Goal: Task Accomplishment & Management: Use online tool/utility

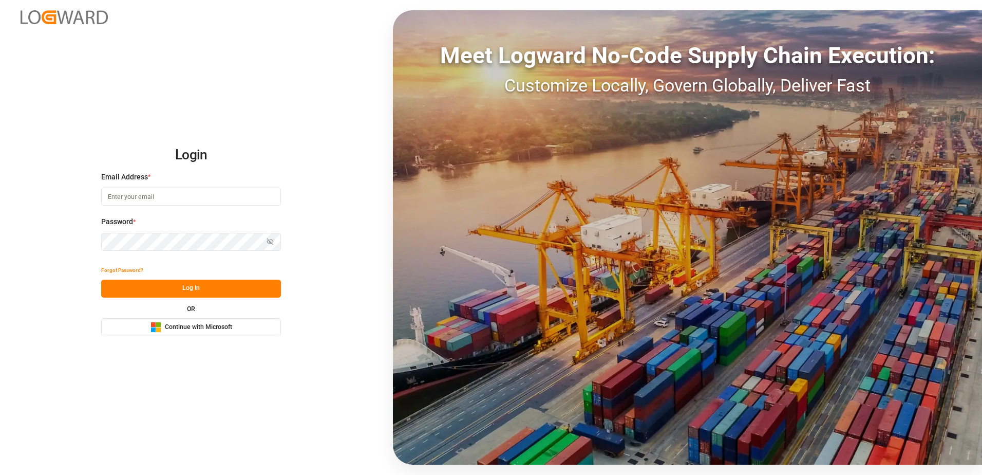
drag, startPoint x: 0, startPoint y: 0, endPoint x: 210, endPoint y: 202, distance: 291.0
click at [212, 199] on input at bounding box center [191, 197] width 180 height 18
type input "christine.frey@covestro.com"
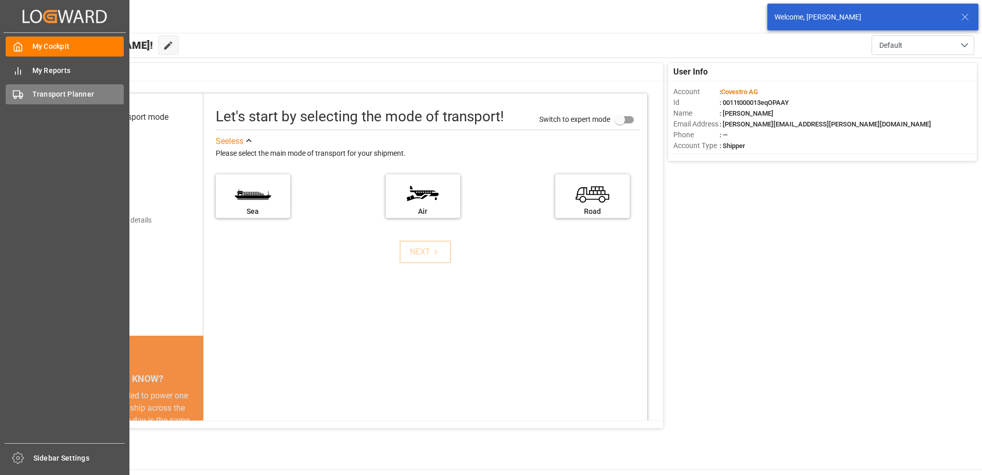
click at [28, 97] on div "Transport Planner Transport Planner" at bounding box center [65, 94] width 118 height 20
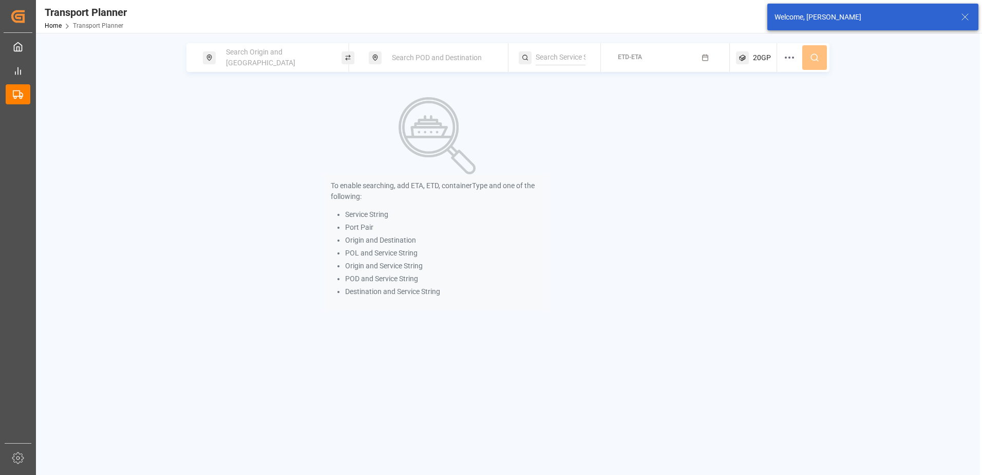
click at [239, 54] on span "Search Origin and [GEOGRAPHIC_DATA]" at bounding box center [260, 57] width 69 height 19
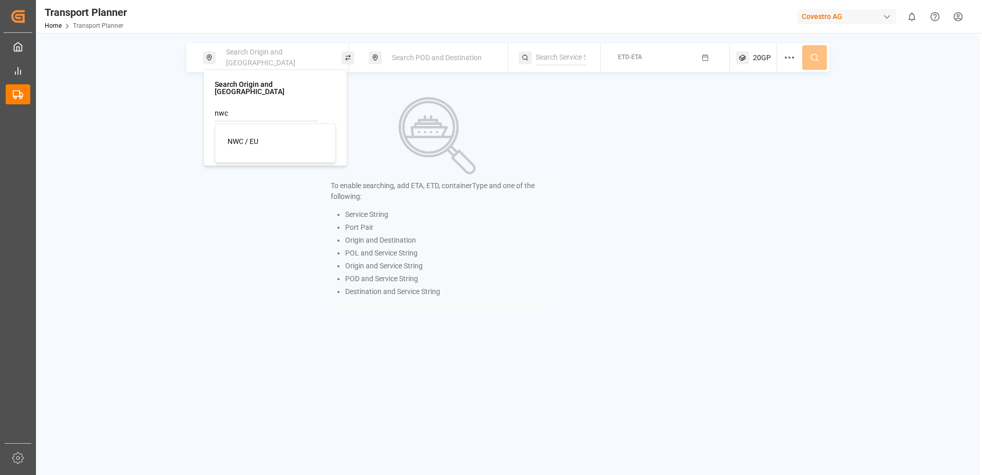
click at [263, 138] on div "NWC / EU" at bounding box center [278, 141] width 100 height 11
type input "NWC / EU"
click at [402, 60] on span "Search POD and Destination" at bounding box center [437, 57] width 90 height 8
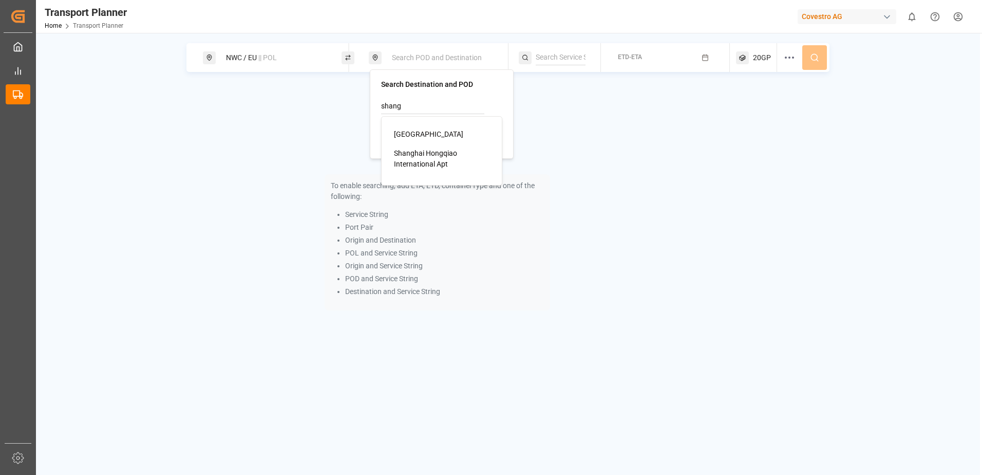
drag, startPoint x: 414, startPoint y: 106, endPoint x: 368, endPoint y: 102, distance: 45.9
click at [368, 102] on body "Created by potrace 1.15, written by Peter Selinger 2001-2017 Created by potrace…" at bounding box center [491, 237] width 982 height 475
type input "s"
click at [440, 128] on input at bounding box center [432, 132] width 103 height 15
click at [426, 171] on div "CNSHA Shanghai" at bounding box center [444, 166] width 100 height 22
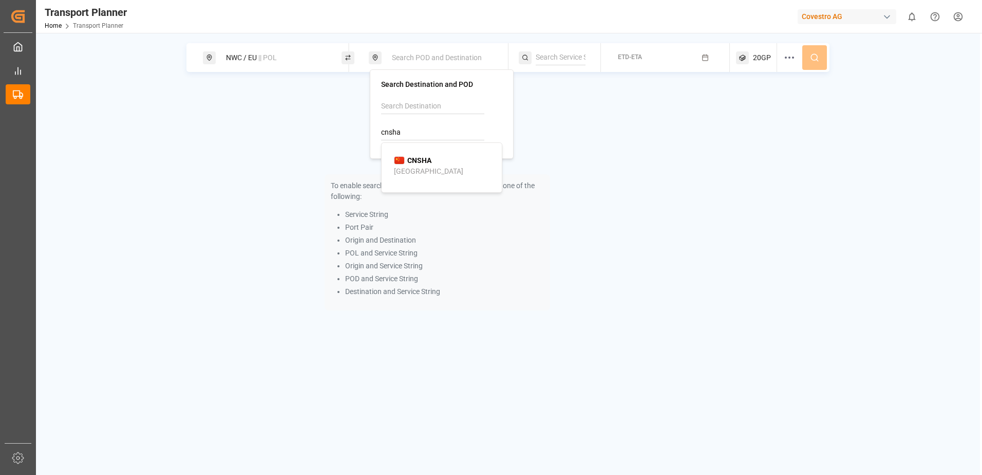
type input "CNSHA"
click at [707, 58] on icon "button" at bounding box center [705, 57] width 7 height 7
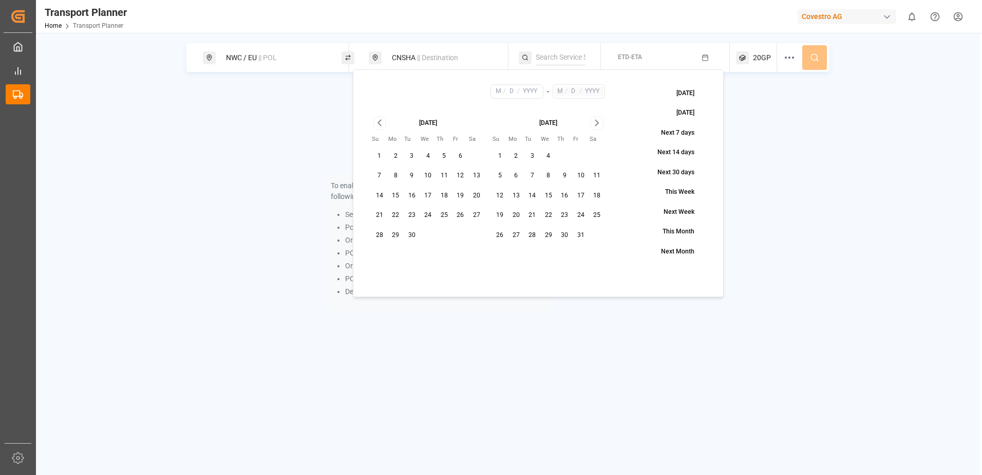
click at [411, 156] on button "3" at bounding box center [412, 156] width 16 height 16
type input "9"
type input "3"
type input "2025"
click at [595, 124] on icon "Go to next month" at bounding box center [597, 123] width 12 height 12
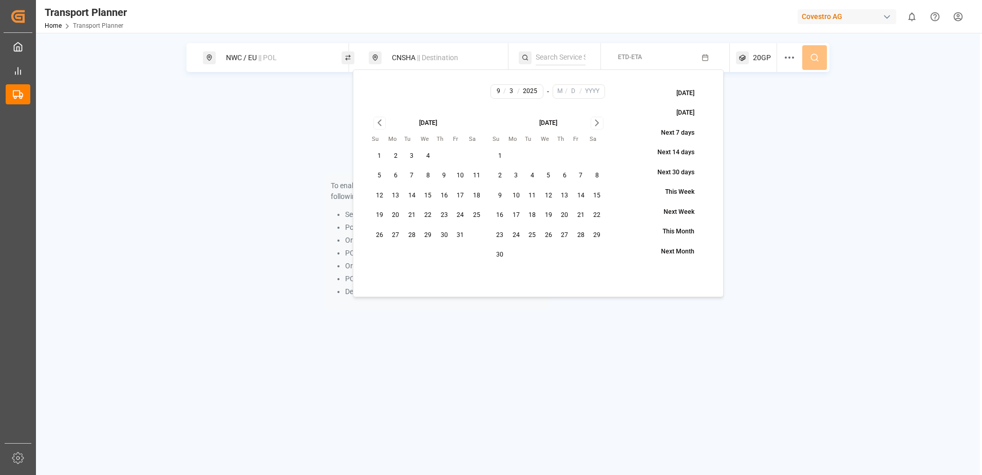
click at [595, 124] on icon "Go to next month" at bounding box center [597, 123] width 12 height 12
click at [549, 235] on button "31" at bounding box center [548, 235] width 16 height 16
type input "12"
type input "31"
type input "2025"
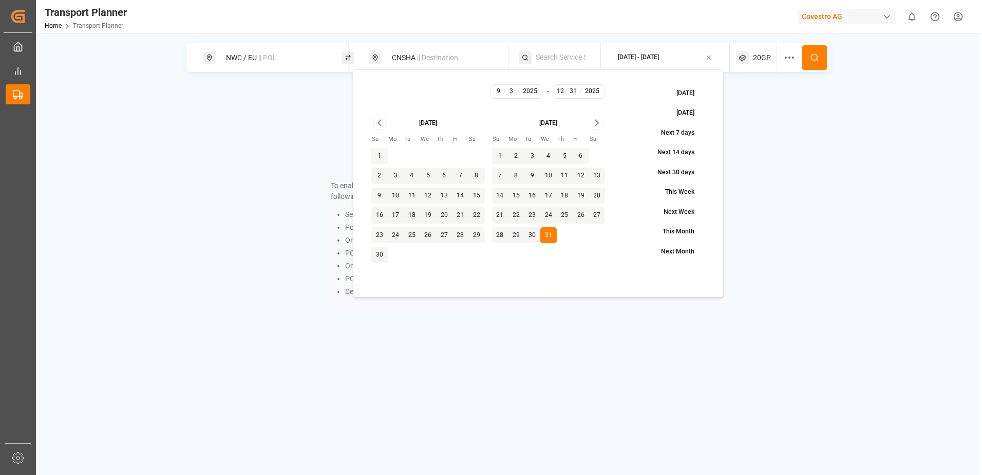
click at [807, 58] on button at bounding box center [814, 57] width 25 height 25
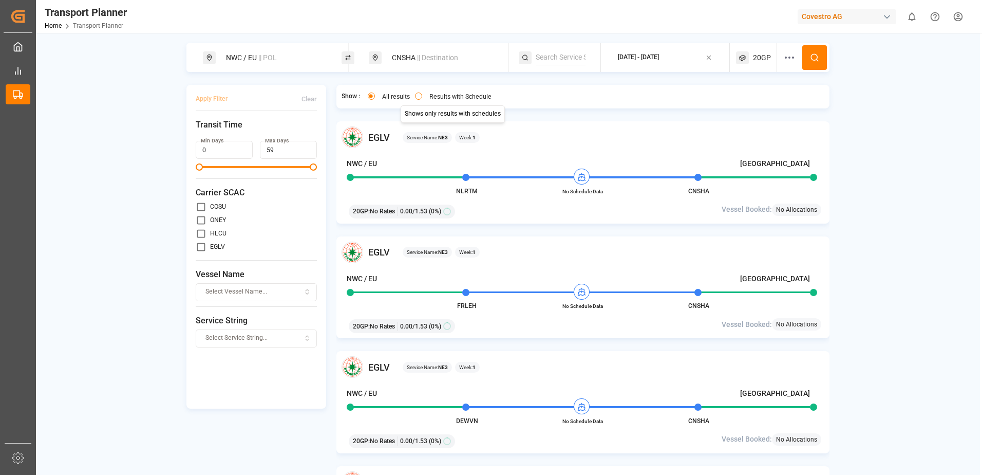
click at [419, 97] on button "Results with Schedule" at bounding box center [418, 95] width 7 height 7
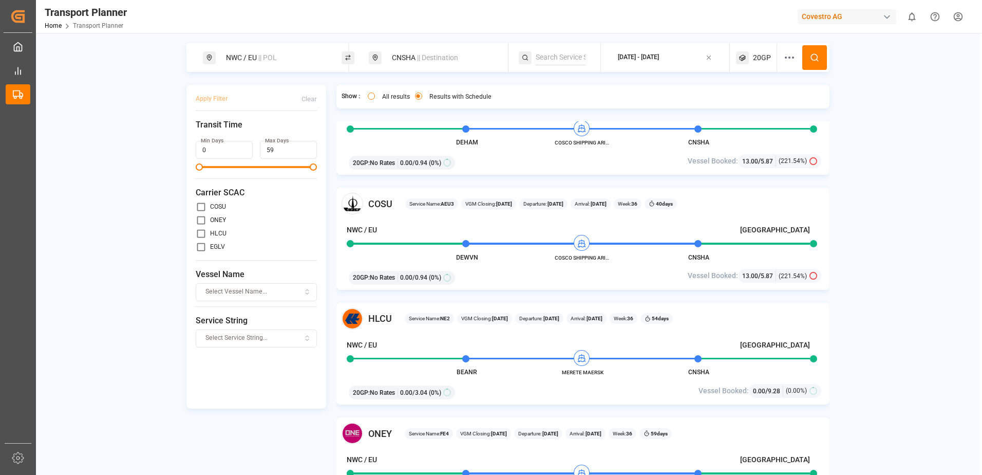
scroll to position [1747, 0]
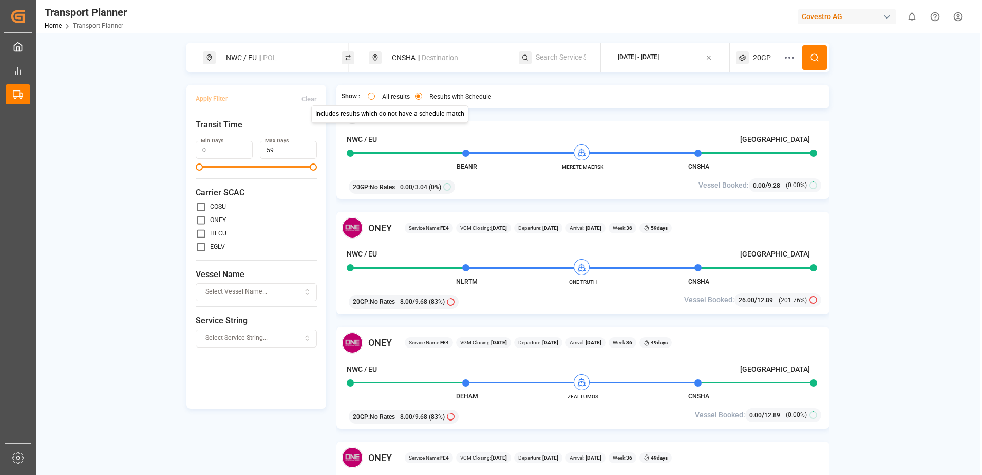
click at [370, 95] on button "All results" at bounding box center [371, 95] width 7 height 7
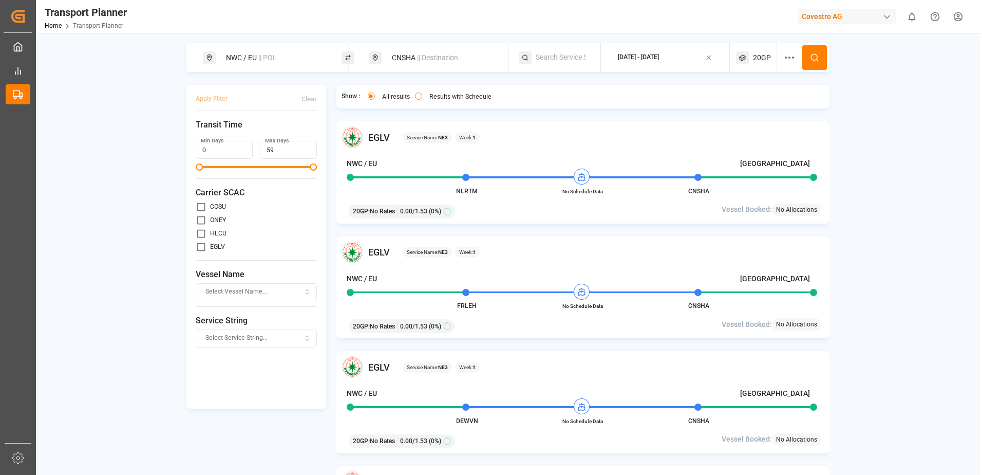
click at [756, 54] on span "20GP" at bounding box center [762, 57] width 18 height 11
click at [762, 108] on icon "button" at bounding box center [761, 107] width 2 height 2
click at [775, 110] on span "Select Container Type..." at bounding box center [747, 106] width 67 height 9
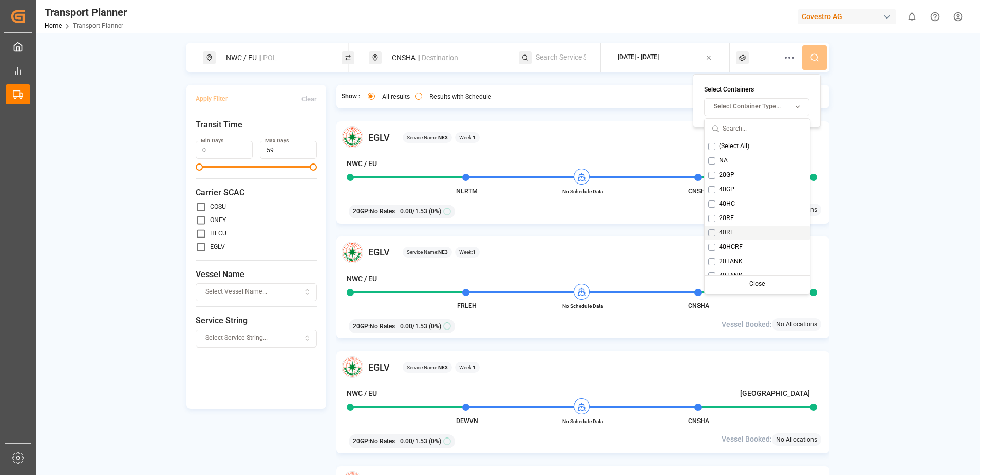
click at [749, 234] on div "40RF" at bounding box center [757, 233] width 105 height 14
click at [922, 217] on div "NWC / EU || POL CNSHA || Destination 2025-09-03 - 2025-12-31 40RF Apply Filter …" at bounding box center [508, 272] width 944 height 458
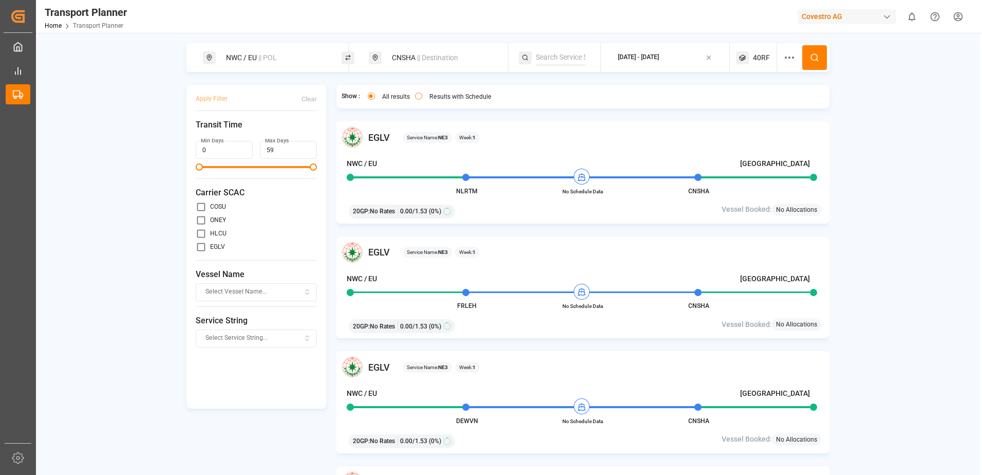
click at [904, 174] on div "NWC / EU || POL CNSHA || Destination 2025-09-03 - 2025-12-31 40RF Apply Filter …" at bounding box center [508, 272] width 944 height 458
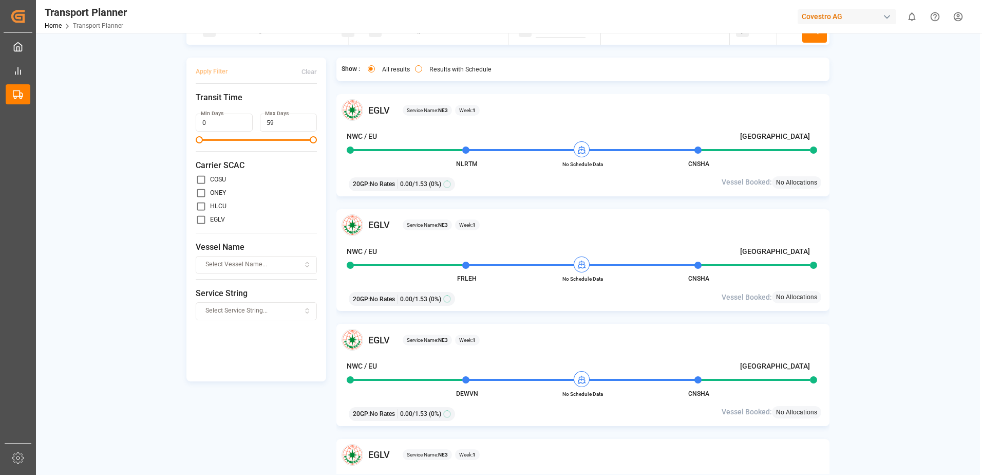
scroll to position [51, 0]
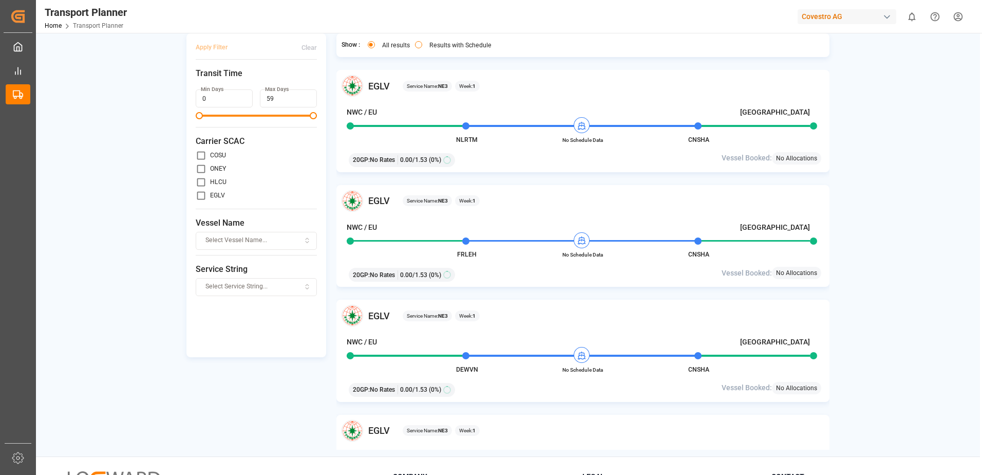
click at [145, 228] on div "NWC / EU || POL CNSHA || Destination 2025-09-03 - 2025-12-31 40RF Apply Filter …" at bounding box center [508, 221] width 944 height 458
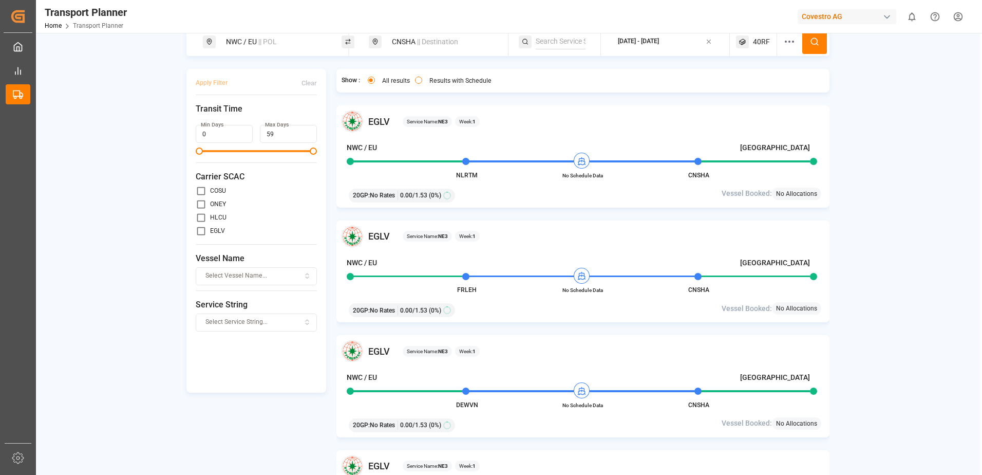
scroll to position [0, 0]
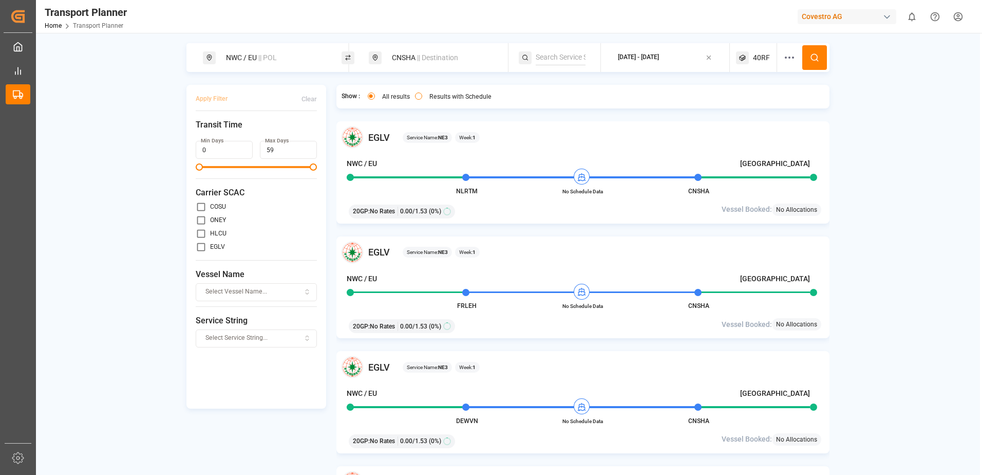
click at [757, 60] on span "40RF" at bounding box center [761, 57] width 17 height 11
click at [866, 115] on div "NWC / EU || POL CNSHA || Destination 2025-09-03 - 2025-12-31 40RF Apply Filter …" at bounding box center [508, 272] width 944 height 458
click at [858, 172] on div "NWC / EU || POL CNSHA || Destination 2025-09-03 - 2025-12-31 40RF Apply Filter …" at bounding box center [508, 272] width 944 height 458
click at [408, 56] on div "CNSHA || Destination" at bounding box center [441, 57] width 111 height 19
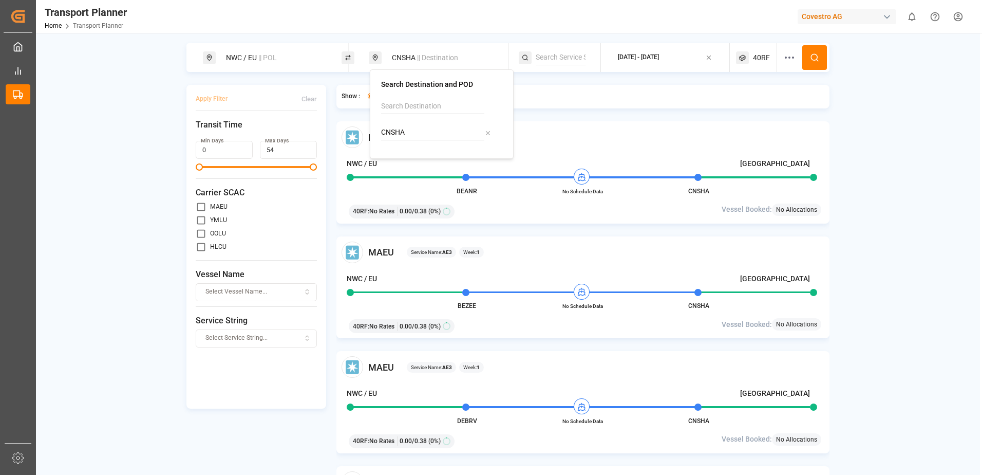
click at [486, 134] on icon at bounding box center [488, 133] width 4 height 4
click at [423, 108] on input at bounding box center [432, 106] width 103 height 15
type input "allentown"
click at [426, 141] on li "Allentown" at bounding box center [444, 134] width 116 height 19
click at [888, 96] on div "NWC / EU || POL Search POD and Destination 2025-09-03 - 2025-12-31 40RF Apply F…" at bounding box center [508, 272] width 944 height 458
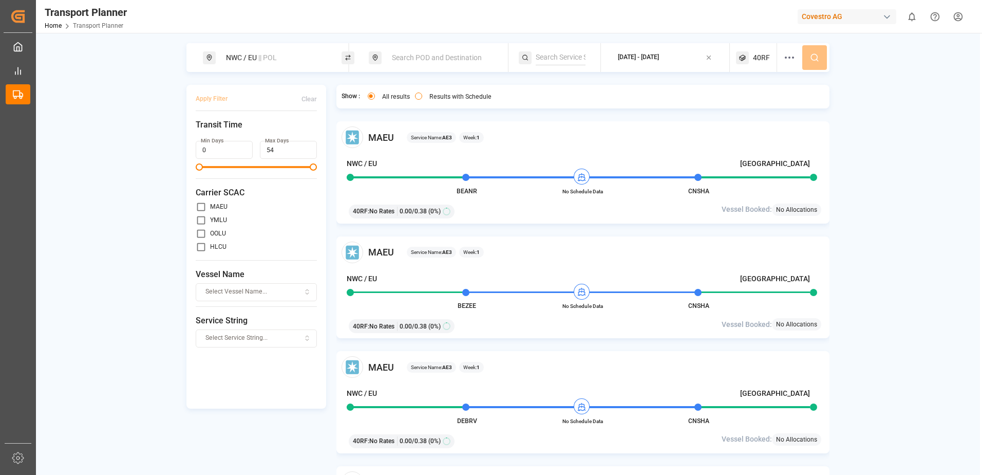
click at [768, 58] on span "40RF" at bounding box center [761, 57] width 17 height 11
click at [758, 106] on icon "button" at bounding box center [760, 106] width 7 height 7
click at [770, 107] on span "Select Container Type..." at bounding box center [747, 106] width 67 height 9
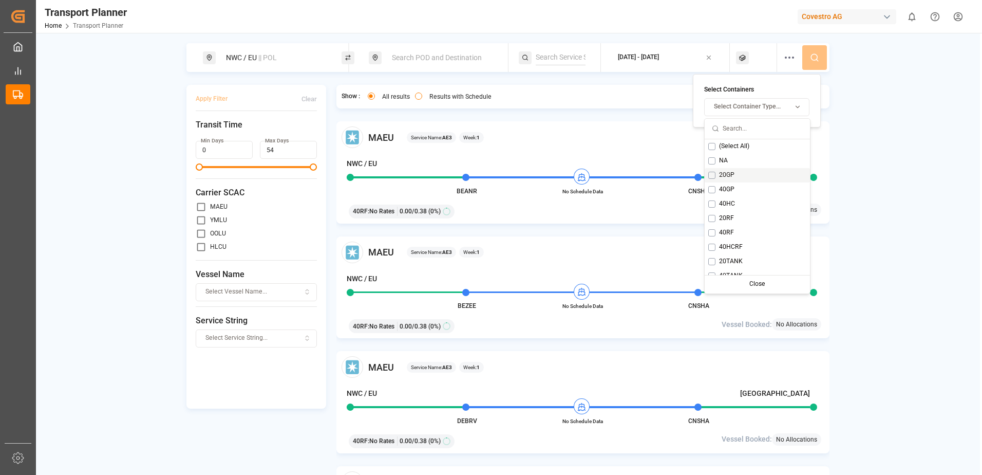
click at [736, 179] on div "20GP" at bounding box center [757, 175] width 105 height 14
drag, startPoint x: 867, startPoint y: 142, endPoint x: 862, endPoint y: 131, distance: 12.4
click at [867, 142] on div "NWC / EU || POL Search POD and Destination 2025-09-03 - 2025-12-31 20GP Apply F…" at bounding box center [508, 272] width 944 height 458
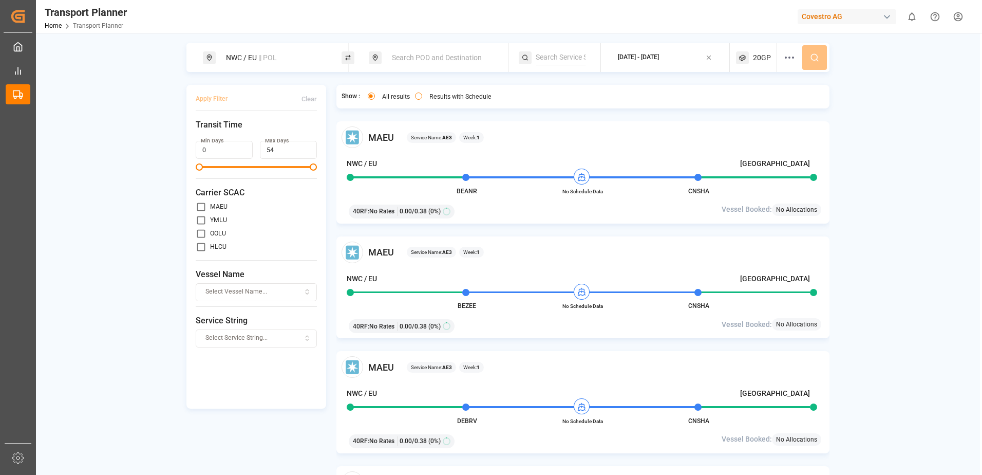
click at [793, 54] on icon at bounding box center [789, 57] width 12 height 12
click at [792, 54] on icon at bounding box center [789, 57] width 12 height 12
drag, startPoint x: 918, startPoint y: 66, endPoint x: 876, endPoint y: 60, distance: 42.1
click at [915, 65] on div "NWC / EU || POL Search POD and Destination 2025-09-03 - 2025-12-31 20GP Apply F…" at bounding box center [508, 272] width 944 height 458
click at [819, 57] on div "NWC / EU || POL Search POD and Destination 2025-09-03 - 2025-12-31 20GP" at bounding box center [507, 57] width 643 height 29
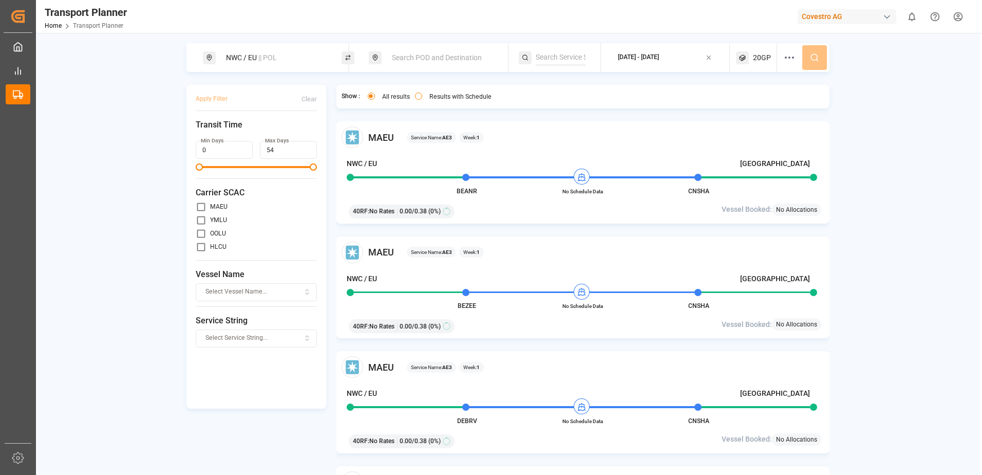
click at [433, 57] on span "Search POD and Destination" at bounding box center [437, 57] width 90 height 8
click at [437, 103] on input at bounding box center [432, 106] width 103 height 15
click at [426, 135] on div "Allentown" at bounding box center [444, 134] width 100 height 11
type input "Allentown"
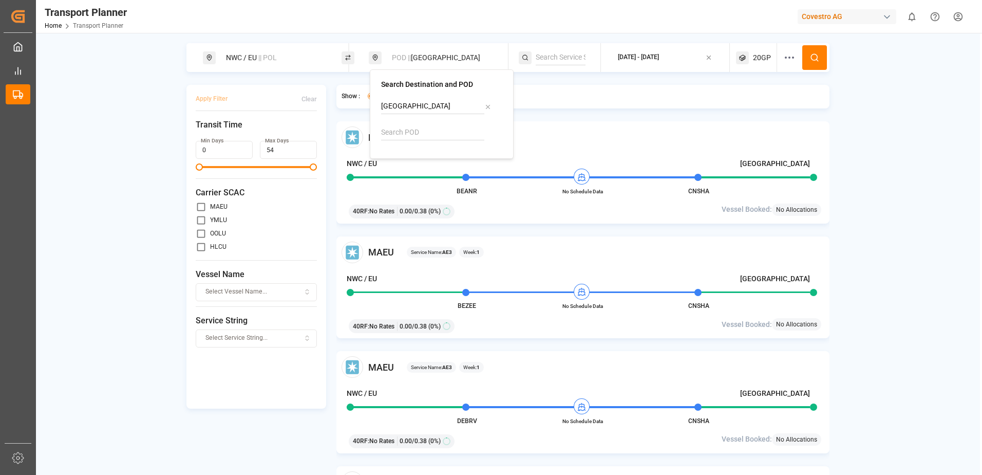
click at [804, 134] on div "Service Name: AE3 Week: 1" at bounding box center [616, 137] width 418 height 11
click at [820, 58] on button at bounding box center [814, 57] width 25 height 25
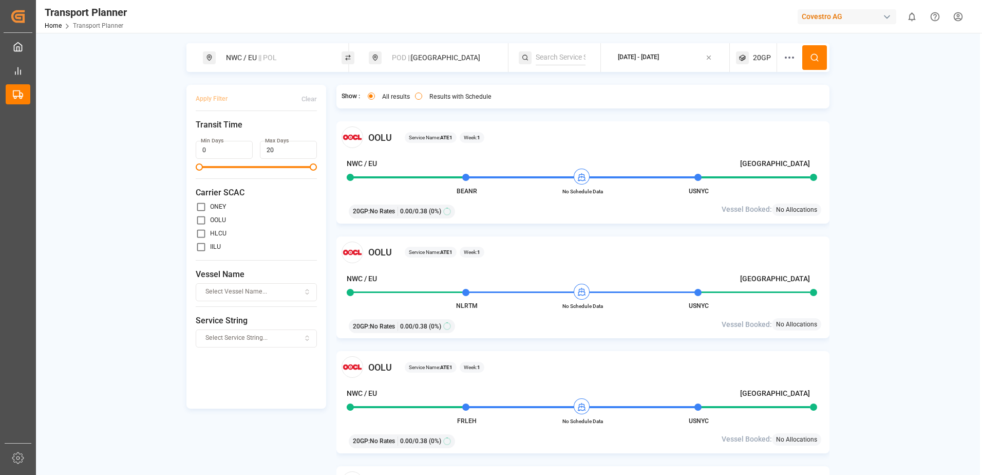
click at [448, 55] on div "POD || Allentown" at bounding box center [441, 57] width 111 height 19
click at [485, 105] on icon at bounding box center [487, 106] width 7 height 7
click at [413, 124] on div at bounding box center [441, 123] width 121 height 49
click at [401, 128] on input at bounding box center [432, 132] width 103 height 15
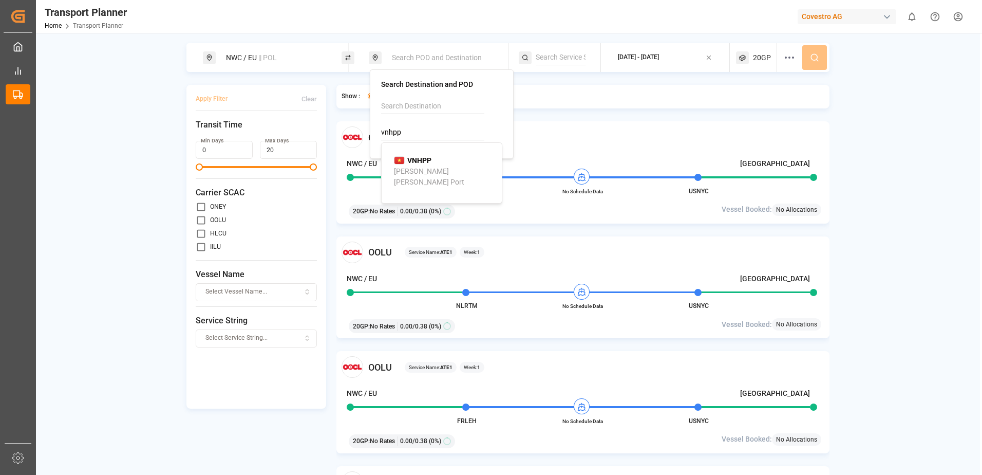
click at [419, 156] on b "VNHPP" at bounding box center [419, 160] width 24 height 8
type input "VNHPP"
click at [880, 130] on div "NWC / EU || POL VNHPP || Destination 2025-09-03 - 2025-12-31 20GP Apply Filter …" at bounding box center [508, 272] width 944 height 458
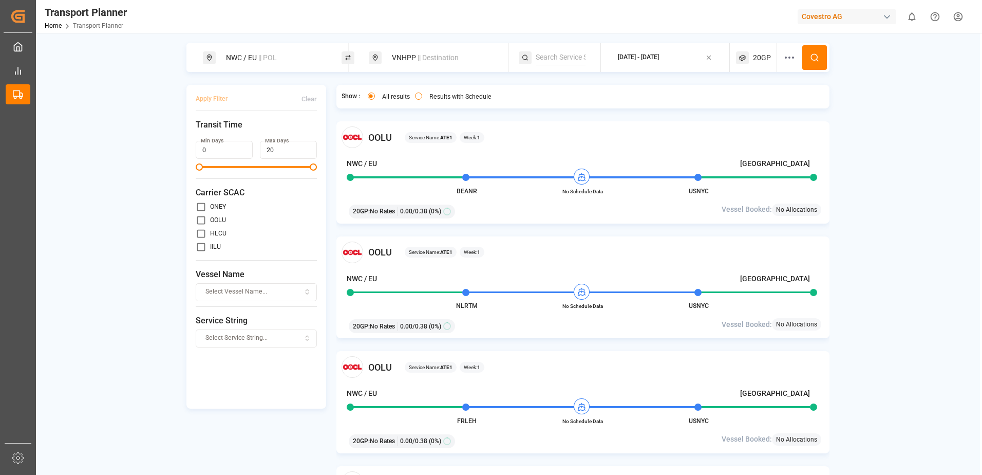
click at [810, 58] on button at bounding box center [814, 57] width 25 height 25
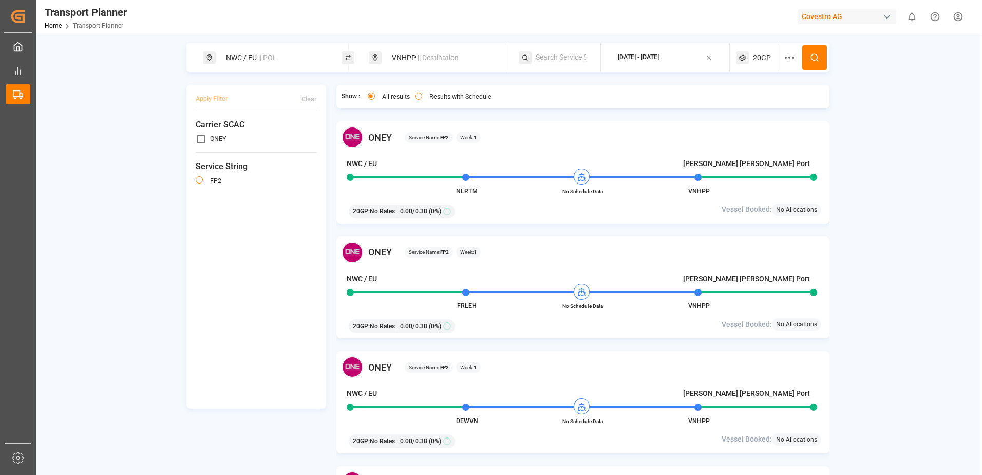
click at [761, 64] on div "20GP" at bounding box center [756, 57] width 41 height 29
click at [759, 105] on icon "button" at bounding box center [760, 106] width 7 height 7
click at [778, 111] on button "Select Container Type..." at bounding box center [756, 107] width 105 height 18
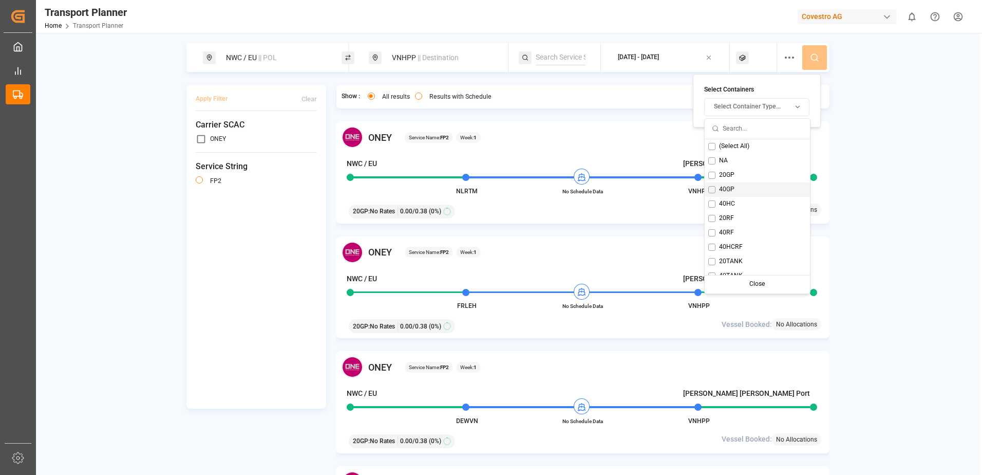
click at [761, 190] on div "40GP" at bounding box center [757, 189] width 105 height 14
click at [896, 143] on div "NWC / EU || POL VNHPP || Destination 2025-09-03 - 2025-12-31 40GP Apply Filter …" at bounding box center [508, 272] width 944 height 458
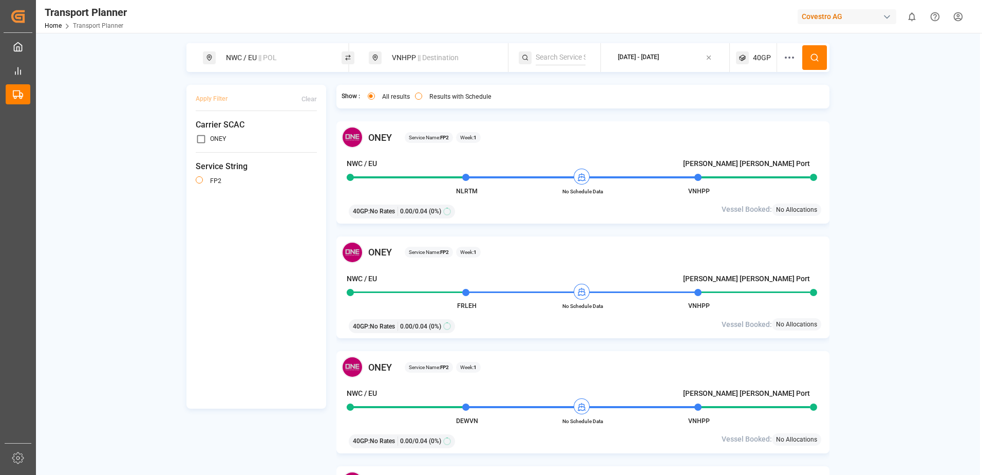
click at [772, 55] on div "40GP" at bounding box center [756, 57] width 41 height 29
click at [759, 104] on icon "button" at bounding box center [760, 106] width 7 height 7
click at [743, 111] on button "Select Container Type..." at bounding box center [756, 107] width 105 height 18
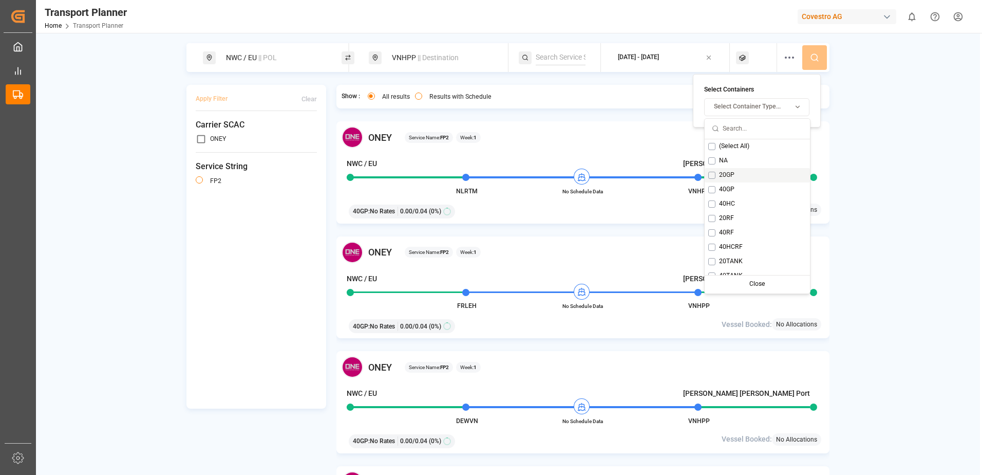
click at [745, 173] on div "20GP" at bounding box center [757, 175] width 105 height 14
click at [908, 128] on div "NWC / [GEOGRAPHIC_DATA] || POL VNHPP || Destination [DATE] - [DATE] 20GP Apply …" at bounding box center [508, 272] width 944 height 458
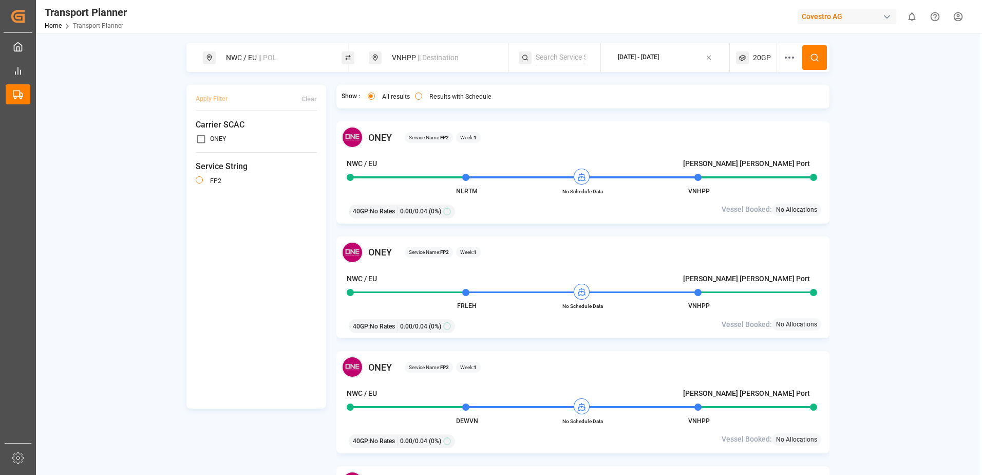
click at [815, 58] on icon at bounding box center [814, 57] width 9 height 9
click at [763, 60] on span "20GP" at bounding box center [762, 57] width 18 height 11
click at [436, 57] on span "|| Destination" at bounding box center [438, 57] width 41 height 8
drag, startPoint x: 487, startPoint y: 133, endPoint x: 445, endPoint y: 120, distance: 43.9
click at [486, 133] on icon at bounding box center [487, 132] width 7 height 7
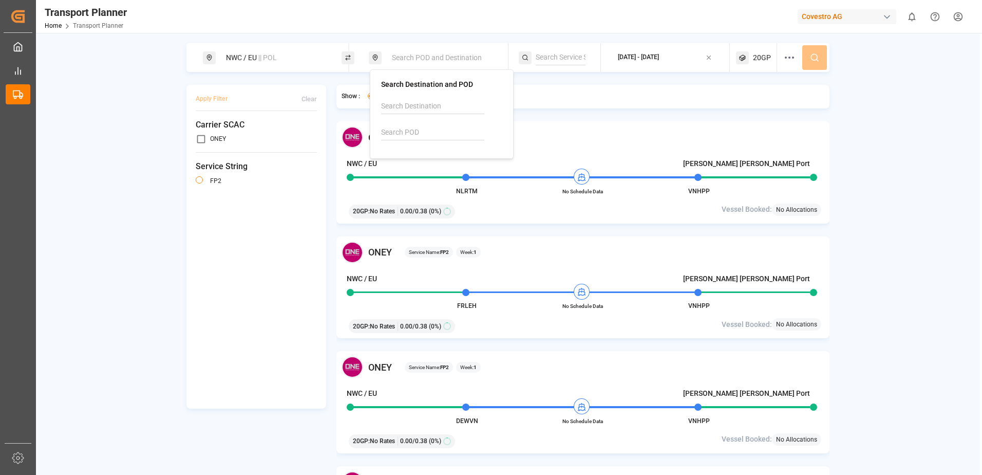
click at [426, 130] on input at bounding box center [432, 132] width 103 height 15
click at [409, 169] on div "[GEOGRAPHIC_DATA]" at bounding box center [428, 171] width 69 height 11
type input "CNSHA"
click at [869, 93] on div "NWC / [GEOGRAPHIC_DATA] || POL CNSHA || Destination [DATE] - [DATE] 20GP Apply …" at bounding box center [508, 272] width 944 height 458
click at [815, 57] on icon at bounding box center [814, 57] width 9 height 9
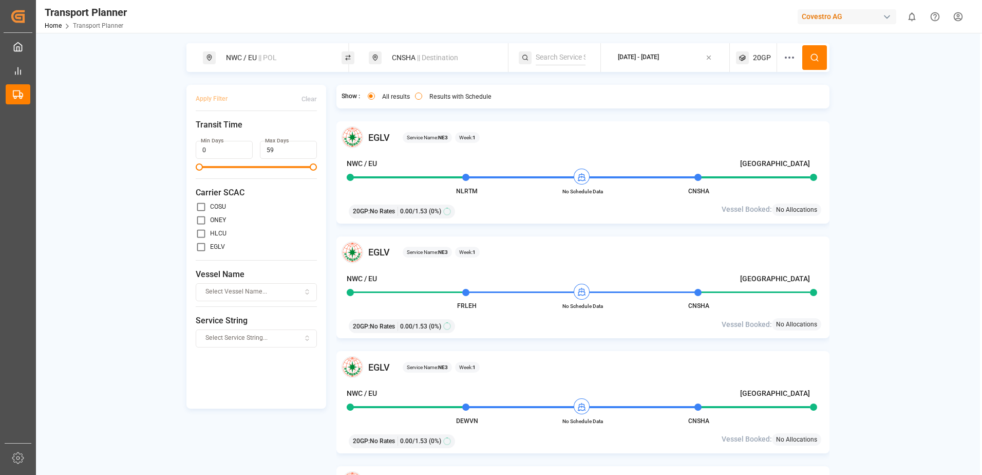
click at [898, 195] on div "NWC / [GEOGRAPHIC_DATA] || POL CNSHA || Destination [DATE] - [DATE] 20GP Apply …" at bounding box center [508, 272] width 944 height 458
click at [453, 51] on div "CNSHA || Destination" at bounding box center [441, 57] width 111 height 19
drag, startPoint x: 493, startPoint y: 134, endPoint x: 485, endPoint y: 133, distance: 7.8
click at [493, 134] on div "CNSHA" at bounding box center [441, 132] width 121 height 15
drag, startPoint x: 485, startPoint y: 133, endPoint x: 420, endPoint y: 103, distance: 71.5
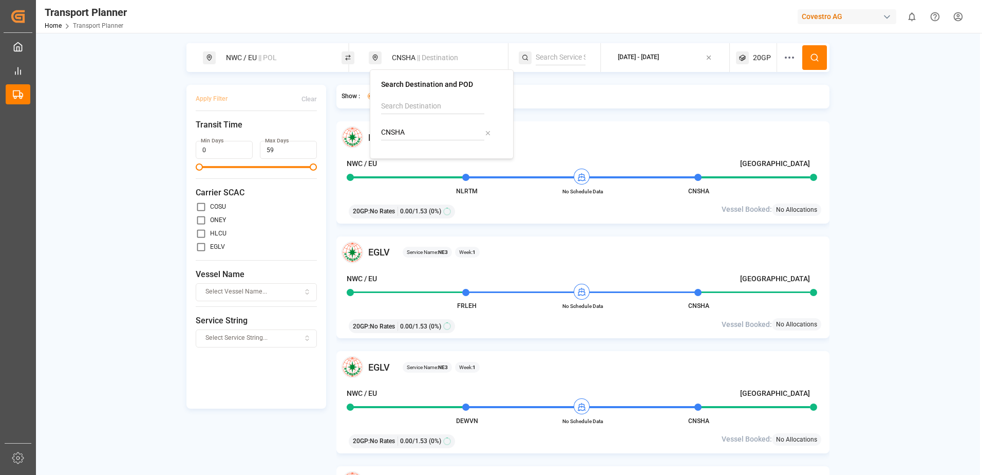
click at [485, 133] on icon at bounding box center [487, 132] width 7 height 7
click at [418, 104] on input at bounding box center [432, 106] width 103 height 15
click at [426, 136] on div "Altamira" at bounding box center [444, 134] width 100 height 11
type input "Altamira"
click at [633, 122] on div "EGLV Service Name: NE3 Week: 1 NWC / [GEOGRAPHIC_DATA] [GEOGRAPHIC_DATA] NLRTM …" at bounding box center [583, 172] width 494 height 102
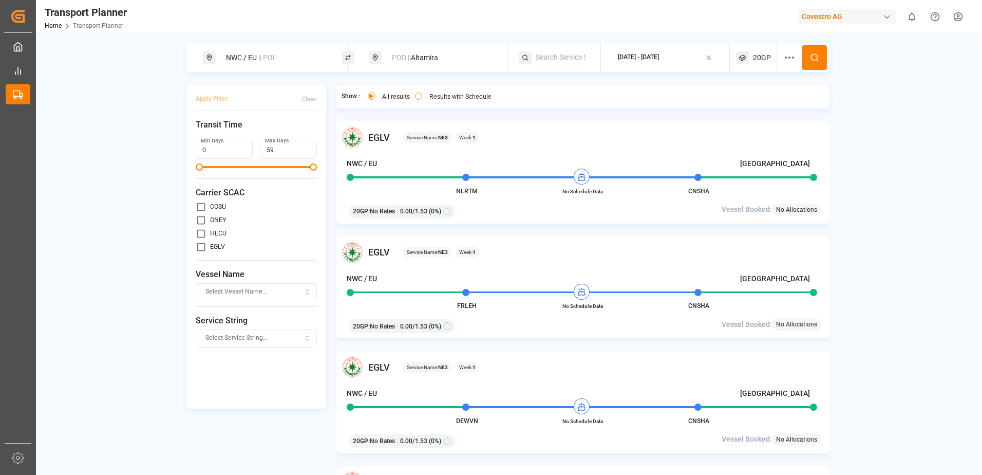
click at [818, 59] on icon at bounding box center [814, 57] width 9 height 9
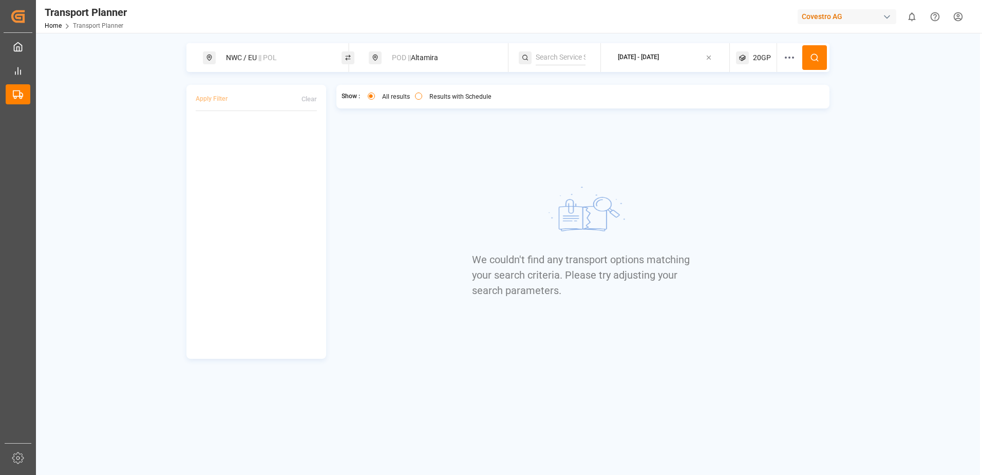
click at [454, 63] on div "POD || Altamira" at bounding box center [441, 57] width 111 height 19
click at [486, 106] on icon at bounding box center [487, 106] width 7 height 7
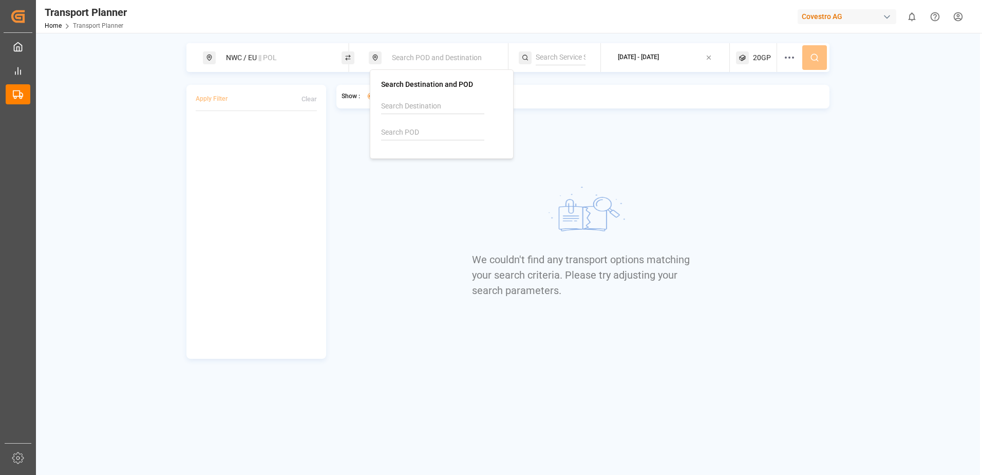
click at [488, 106] on div at bounding box center [441, 106] width 121 height 15
click at [439, 61] on span "Search POD and Destination" at bounding box center [437, 57] width 90 height 8
click at [420, 55] on span "Search POD and Destination" at bounding box center [437, 57] width 90 height 8
click at [418, 133] on span "[GEOGRAPHIC_DATA]" at bounding box center [428, 134] width 69 height 8
type input "[GEOGRAPHIC_DATA]"
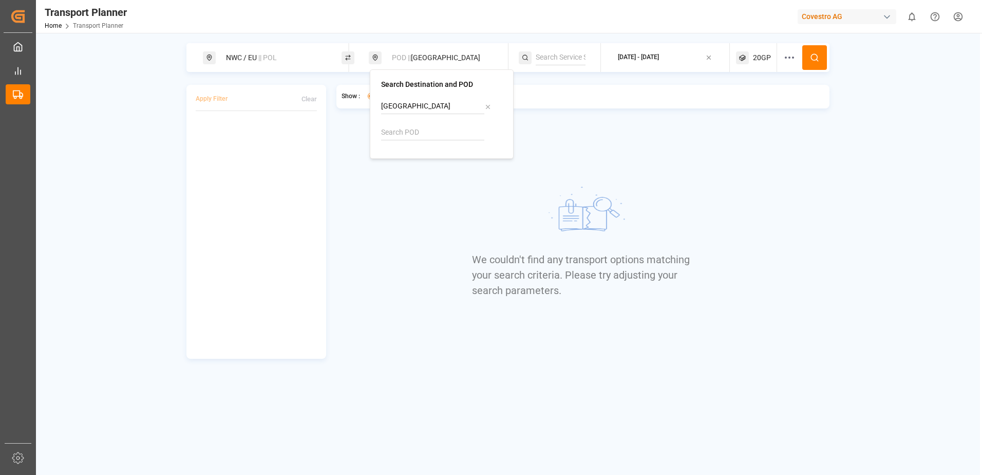
click at [816, 53] on icon at bounding box center [814, 57] width 9 height 9
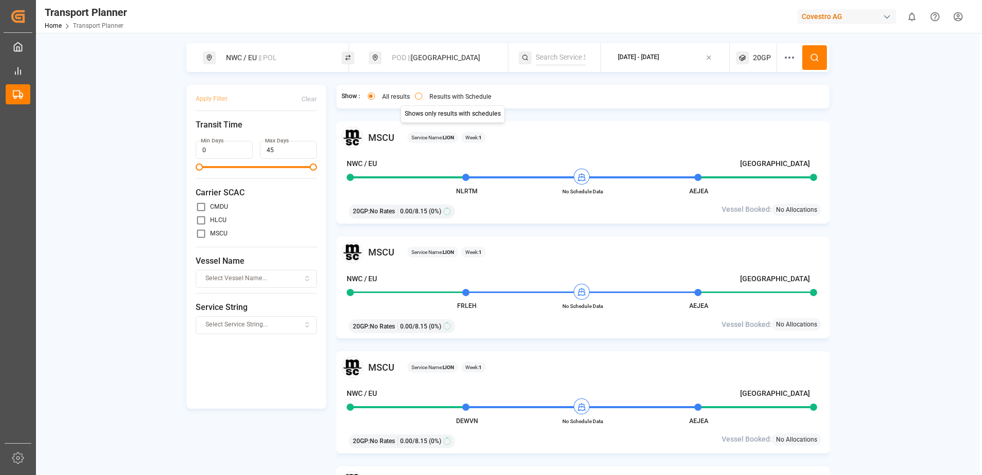
click at [420, 93] on button "Results with Schedule" at bounding box center [418, 95] width 7 height 7
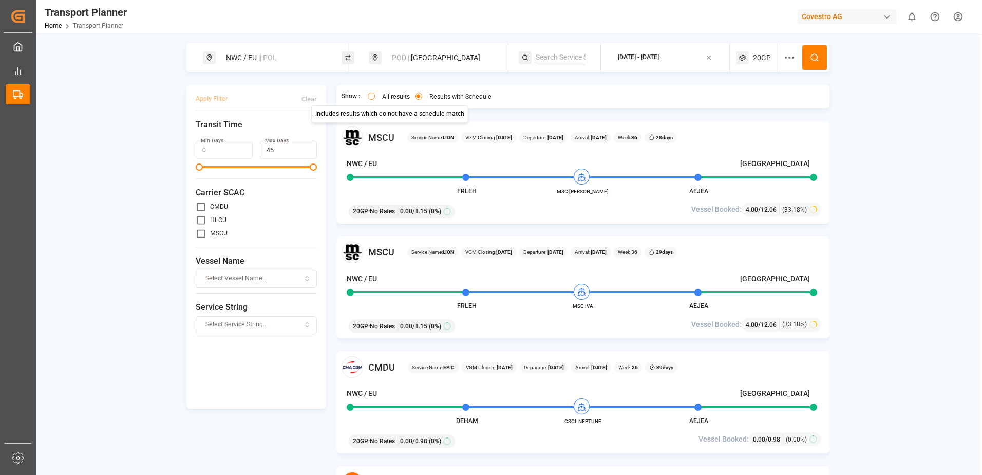
click at [371, 95] on button "All results" at bounding box center [371, 95] width 7 height 7
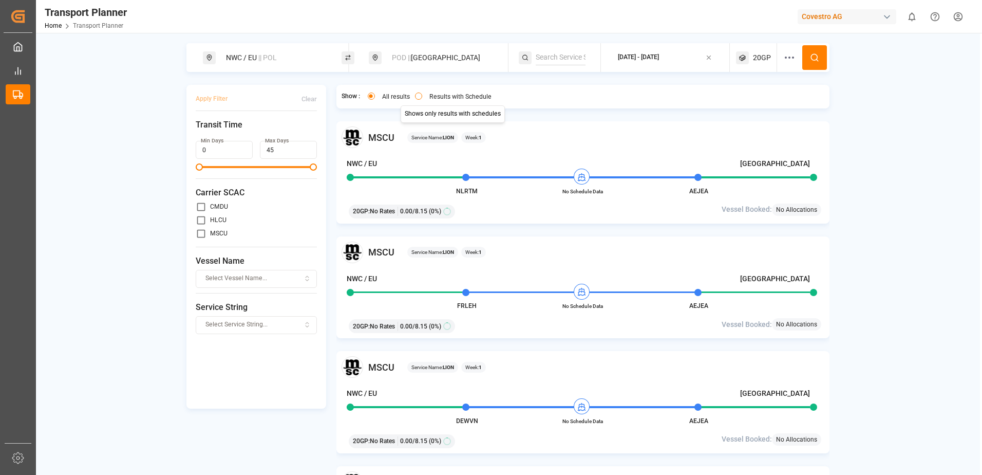
click at [419, 96] on button "Results with Schedule" at bounding box center [418, 95] width 7 height 7
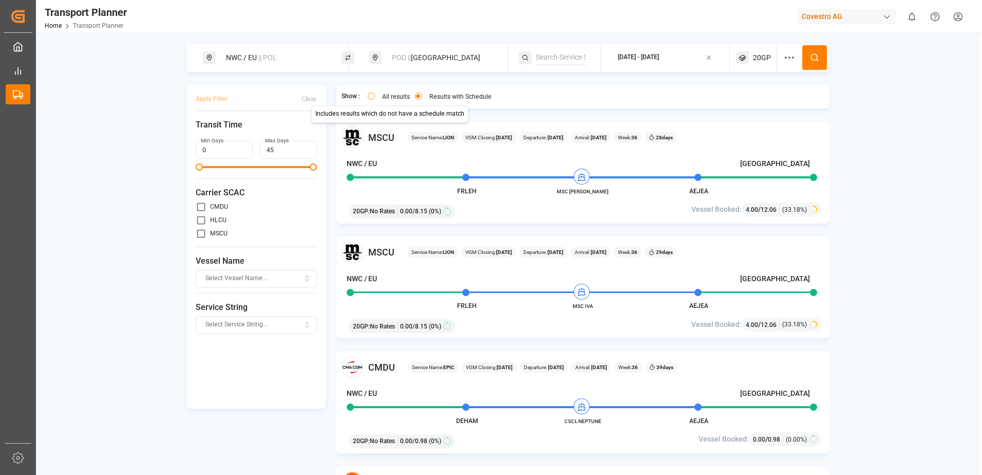
click at [370, 97] on button "All results" at bounding box center [371, 95] width 7 height 7
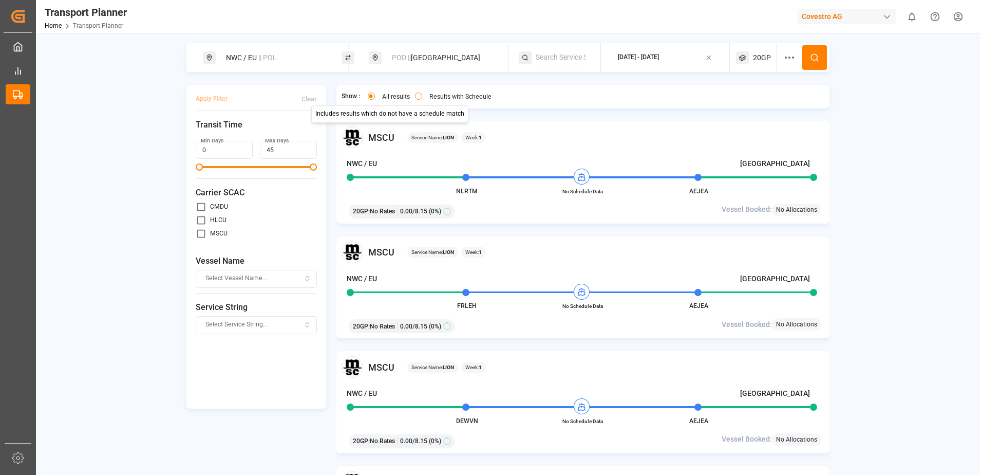
click at [420, 96] on button "Results with Schedule" at bounding box center [418, 95] width 7 height 7
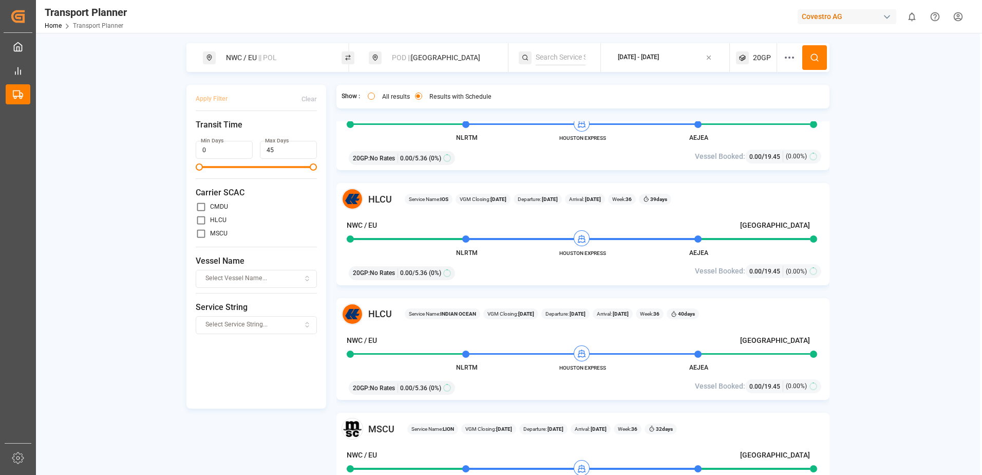
scroll to position [360, 0]
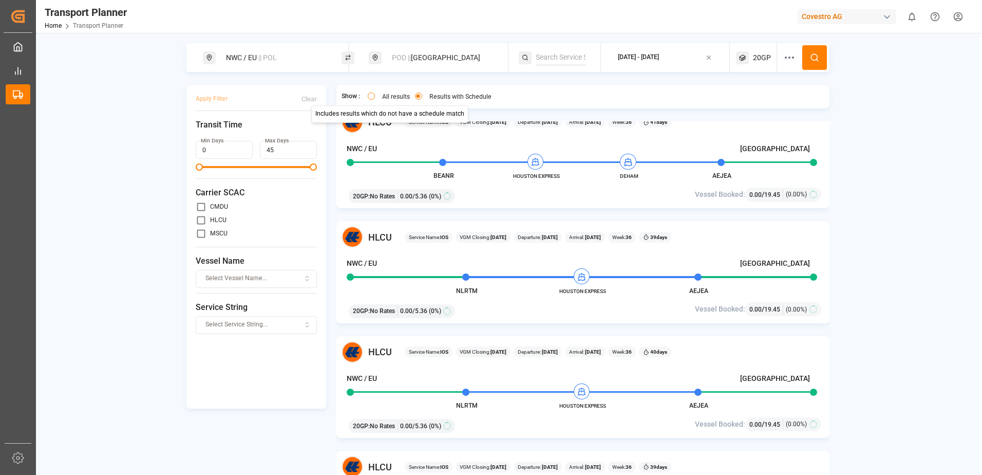
click at [371, 96] on button "All results" at bounding box center [371, 95] width 7 height 7
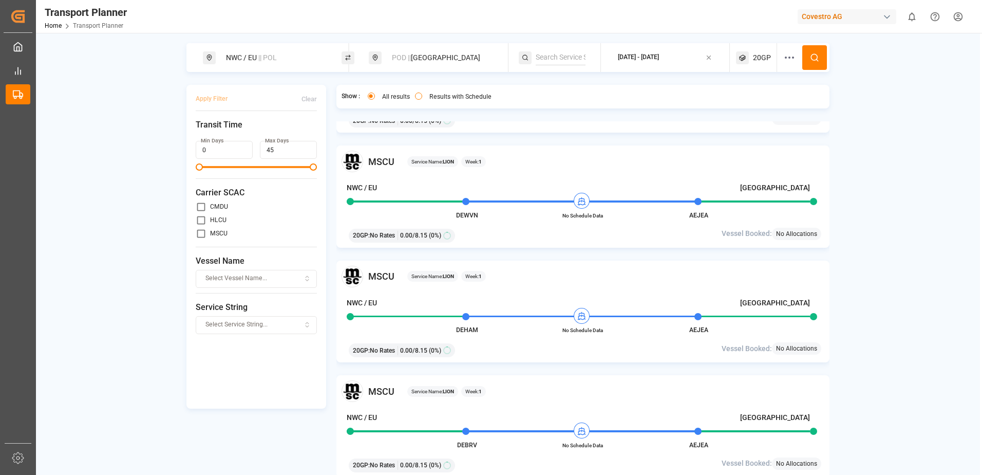
scroll to position [0, 0]
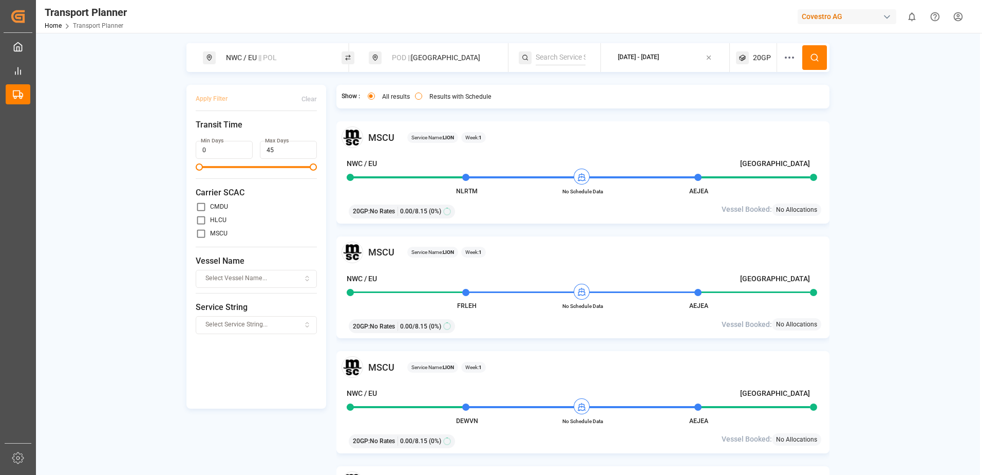
click at [261, 57] on span "|| POL" at bounding box center [267, 57] width 18 height 8
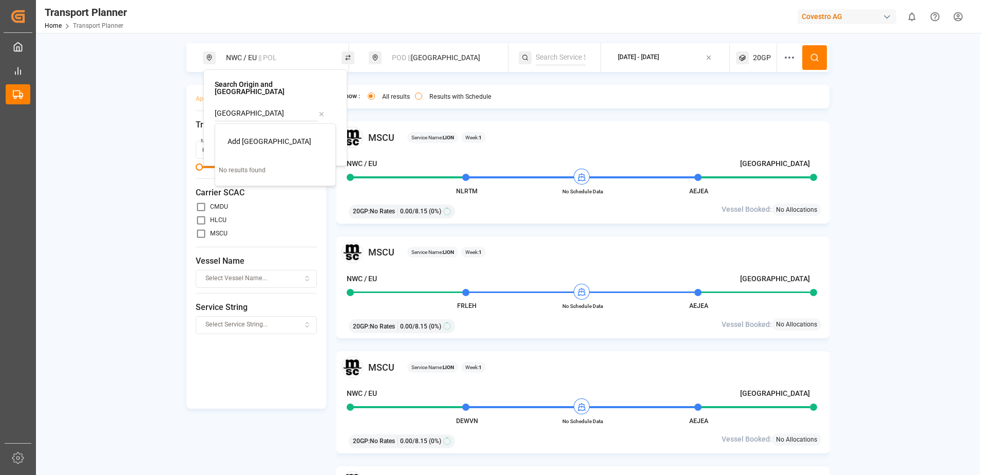
click at [323, 110] on icon at bounding box center [321, 113] width 7 height 7
click at [295, 106] on input "[GEOGRAPHIC_DATA]" at bounding box center [266, 113] width 103 height 15
drag, startPoint x: 301, startPoint y: 107, endPoint x: 161, endPoint y: 97, distance: 140.1
click at [161, 97] on body "Created by potrace 1.15, written by [PERSON_NAME] [DATE]-[DATE] Created by potr…" at bounding box center [491, 237] width 982 height 475
type input "r"
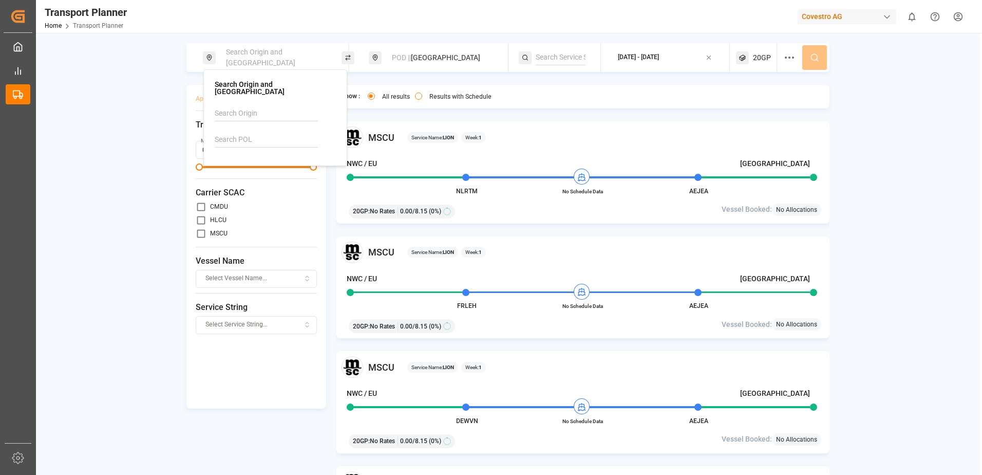
click at [227, 132] on input at bounding box center [266, 139] width 103 height 15
click at [249, 163] on b "NLRTM" at bounding box center [253, 167] width 25 height 8
type input "NLRTM"
click at [810, 58] on button at bounding box center [814, 57] width 25 height 25
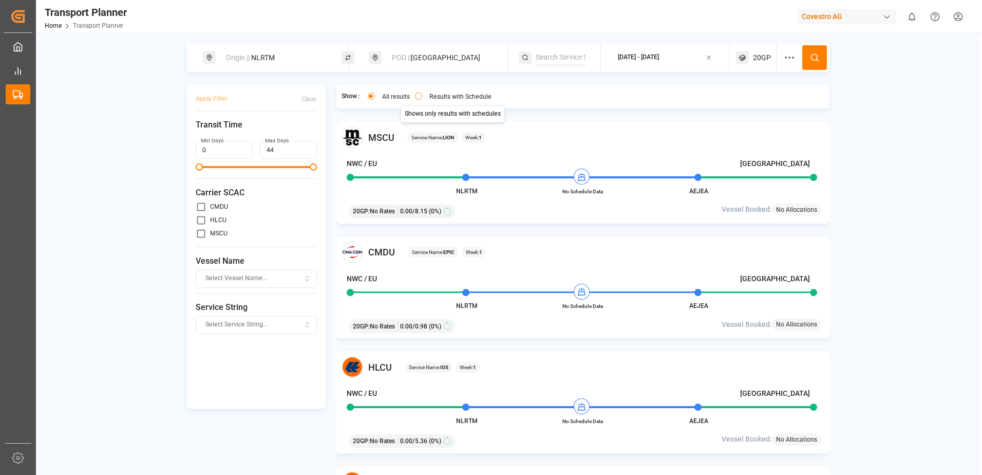
click at [419, 98] on button "Results with Schedule" at bounding box center [418, 95] width 7 height 7
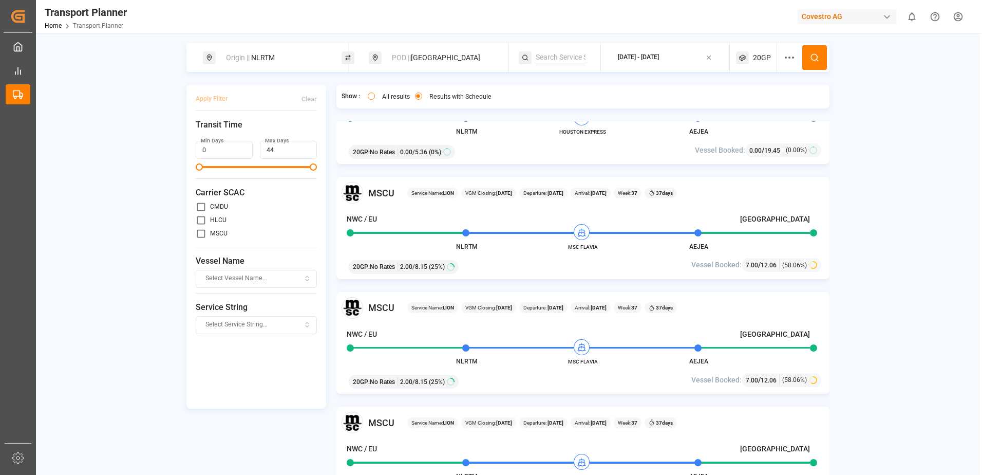
scroll to position [308, 0]
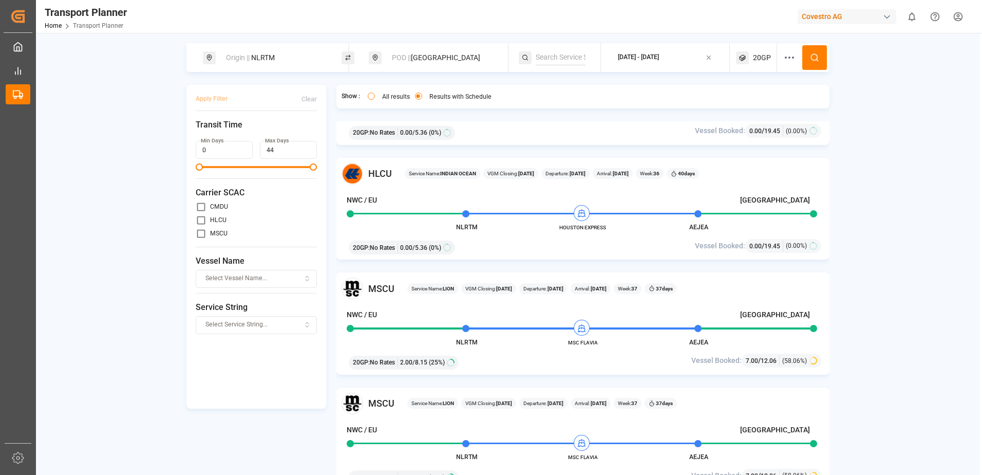
click at [447, 60] on div "POD || [GEOGRAPHIC_DATA]" at bounding box center [441, 57] width 111 height 19
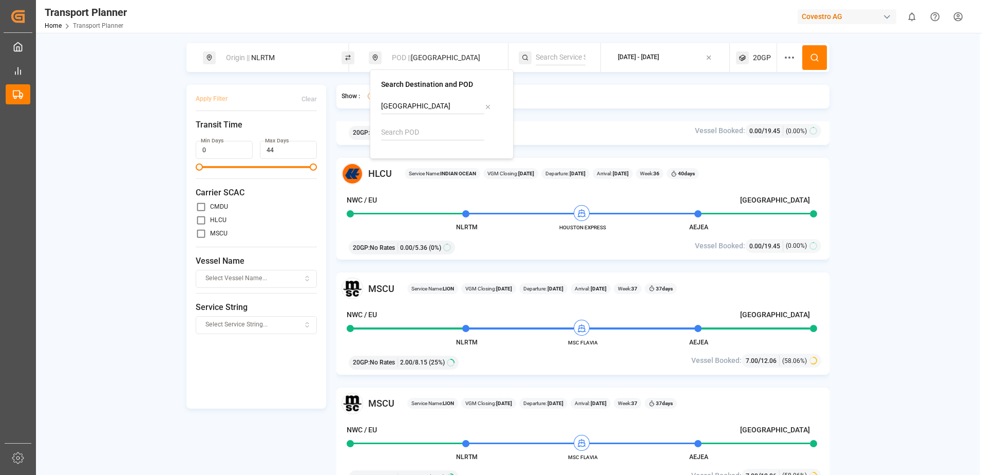
drag, startPoint x: 485, startPoint y: 106, endPoint x: 410, endPoint y: 133, distance: 79.8
click at [484, 106] on icon at bounding box center [487, 106] width 7 height 7
click at [414, 134] on input at bounding box center [432, 132] width 103 height 15
click at [428, 164] on b "CNSHA" at bounding box center [419, 160] width 24 height 8
type input "CNSHA"
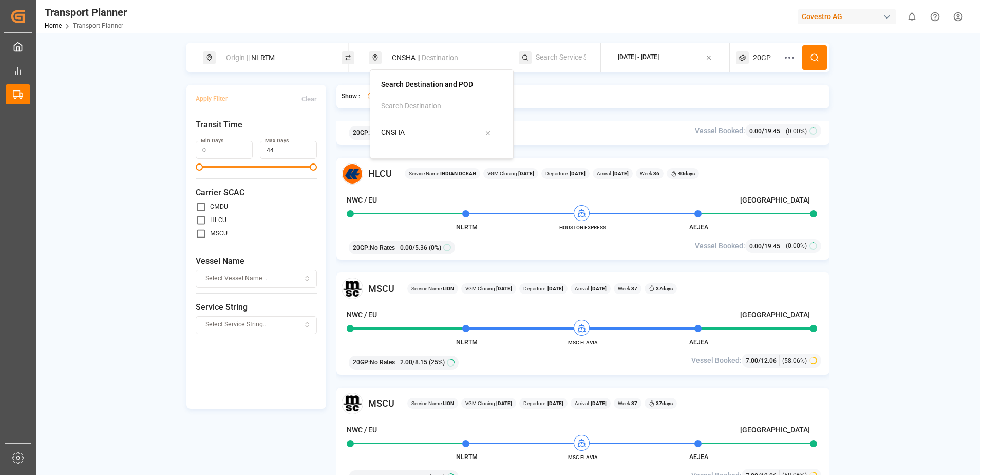
click at [812, 54] on icon at bounding box center [814, 57] width 9 height 9
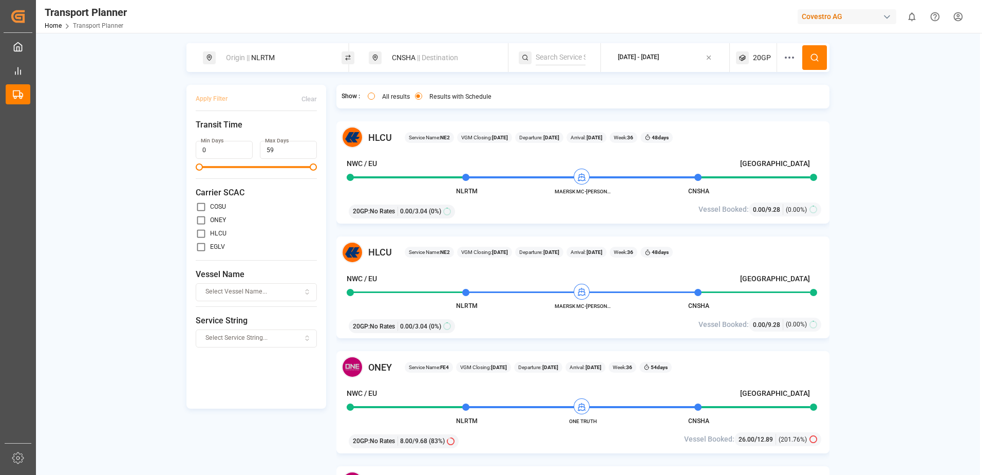
click at [917, 252] on div "Origin || NLRTM CNSHA || Destination [DATE] - [DATE] 20GP Apply Filter Clear Tr…" at bounding box center [508, 272] width 944 height 458
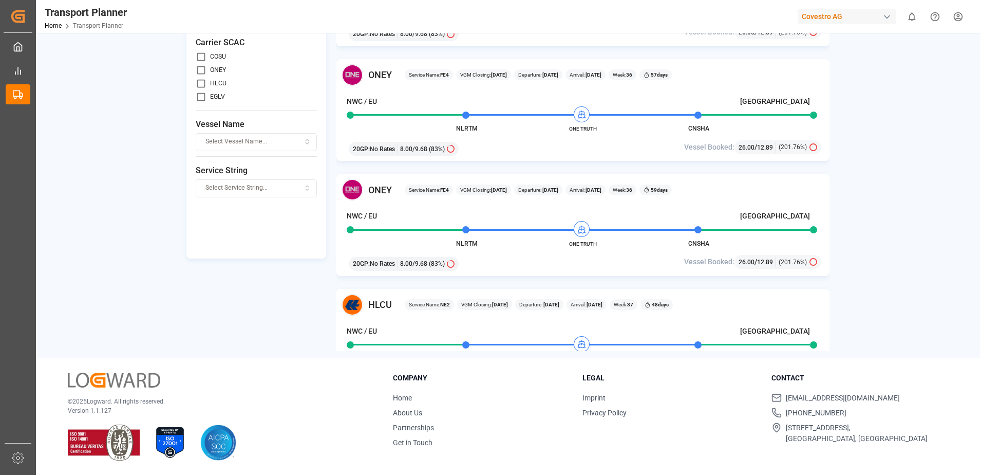
scroll to position [154, 0]
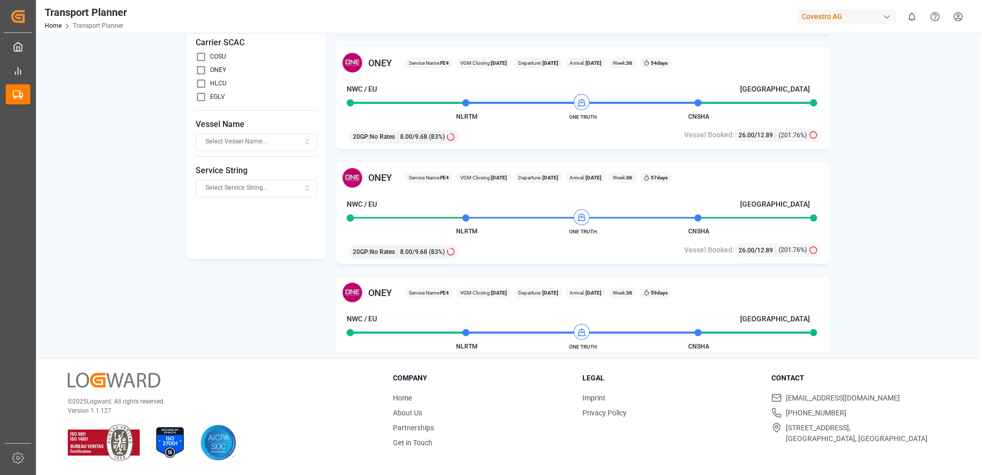
click at [870, 114] on div "Origin || NLRTM CNSHA || Destination [DATE] - [DATE] 20GP Apply Filter Clear Tr…" at bounding box center [508, 122] width 944 height 458
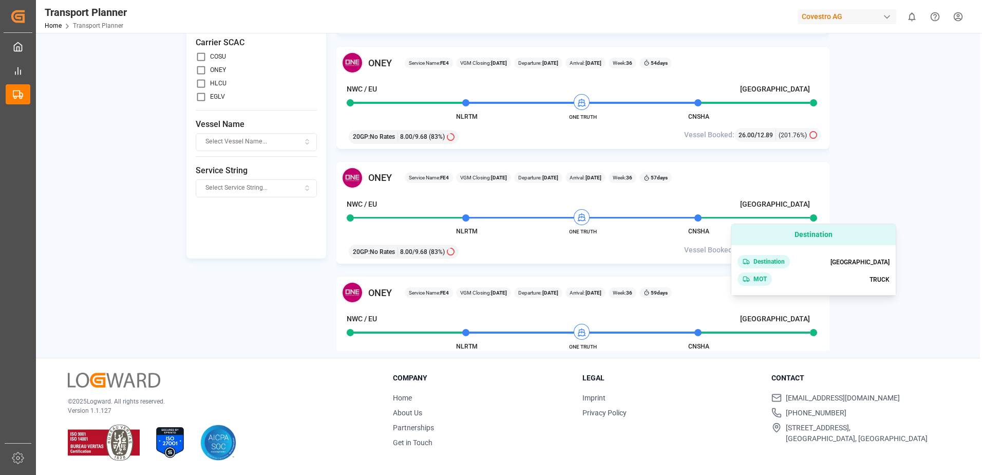
click at [866, 174] on div "Origin || NLRTM CNSHA || Destination [DATE] - [DATE] 20GP Apply Filter Clear Tr…" at bounding box center [508, 122] width 944 height 458
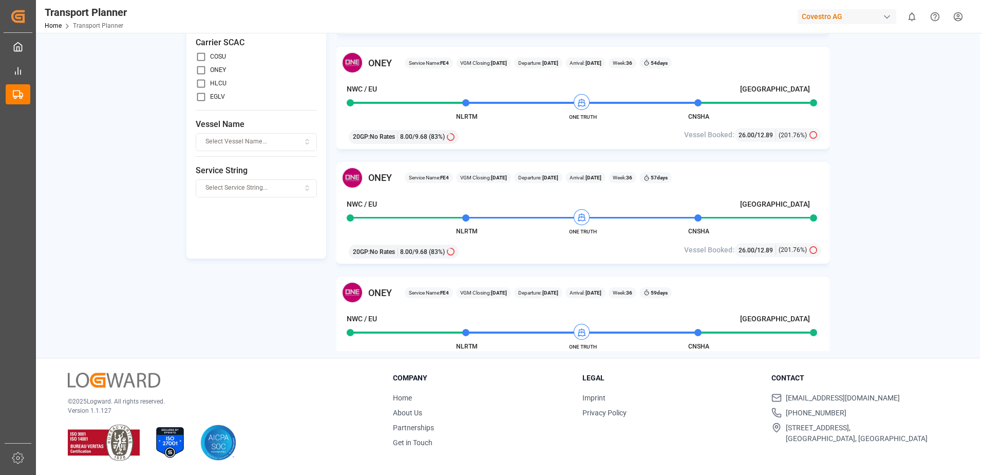
click at [931, 255] on div "Origin || NLRTM CNSHA || Destination [DATE] - [DATE] 20GP Apply Filter Clear Tr…" at bounding box center [508, 122] width 944 height 458
click at [888, 271] on div "Origin || NLRTM CNSHA || Destination [DATE] - [DATE] 20GP Apply Filter Clear Tr…" at bounding box center [508, 122] width 944 height 458
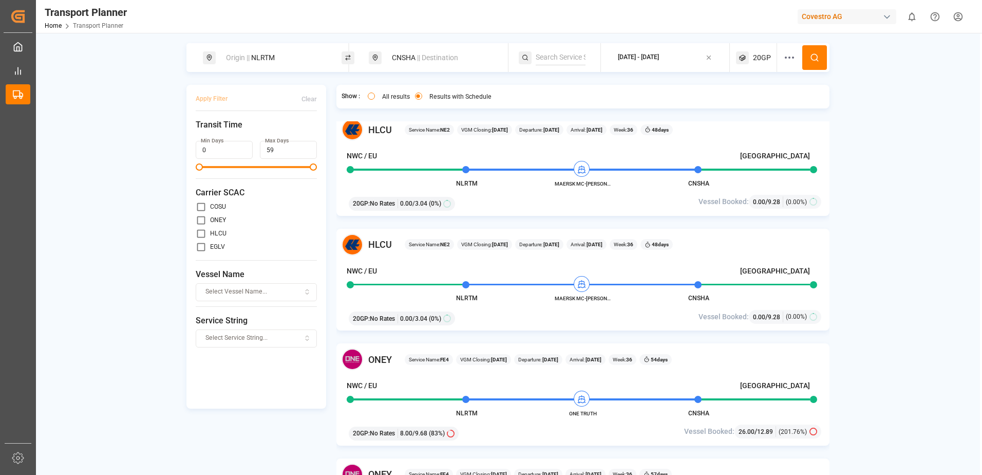
scroll to position [0, 0]
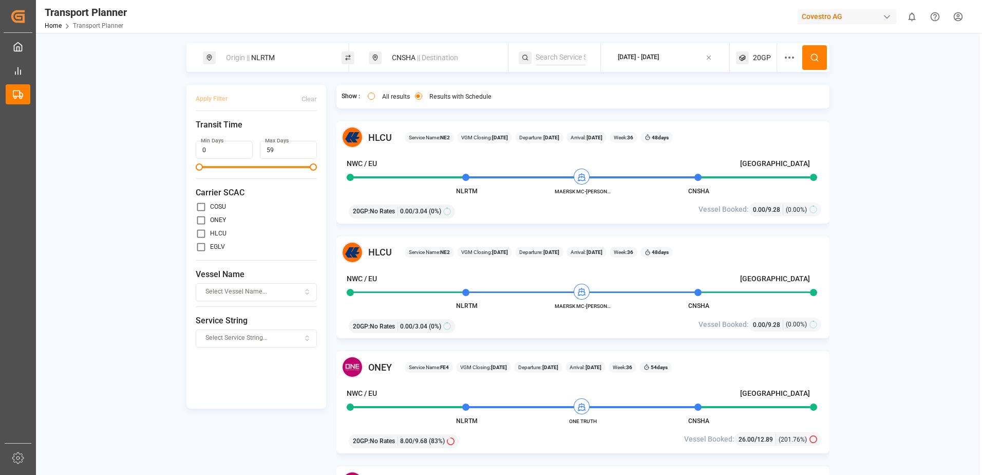
click at [425, 59] on span "|| Destination" at bounding box center [437, 57] width 41 height 8
drag, startPoint x: 459, startPoint y: 128, endPoint x: 364, endPoint y: 130, distance: 95.1
click at [364, 130] on body "Created by potrace 1.15, written by [PERSON_NAME] [DATE]-[DATE] Created by potr…" at bounding box center [491, 237] width 982 height 475
type input "C"
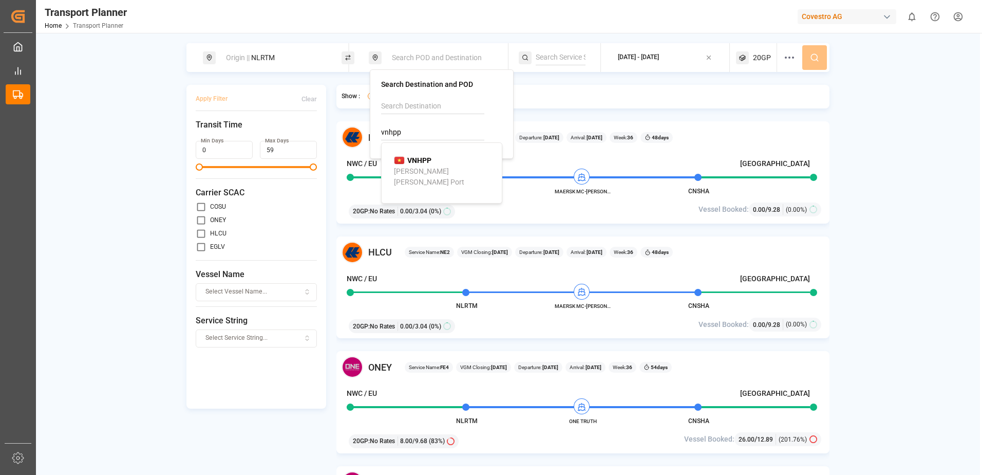
click at [444, 171] on div "[PERSON_NAME] [PERSON_NAME] Port" at bounding box center [444, 177] width 100 height 22
type input "VNHPP"
click at [858, 64] on div "Origin || NLRTM VNHPP || Destination [DATE] - [DATE] 20GP Apply Filter Clear Tr…" at bounding box center [508, 272] width 944 height 458
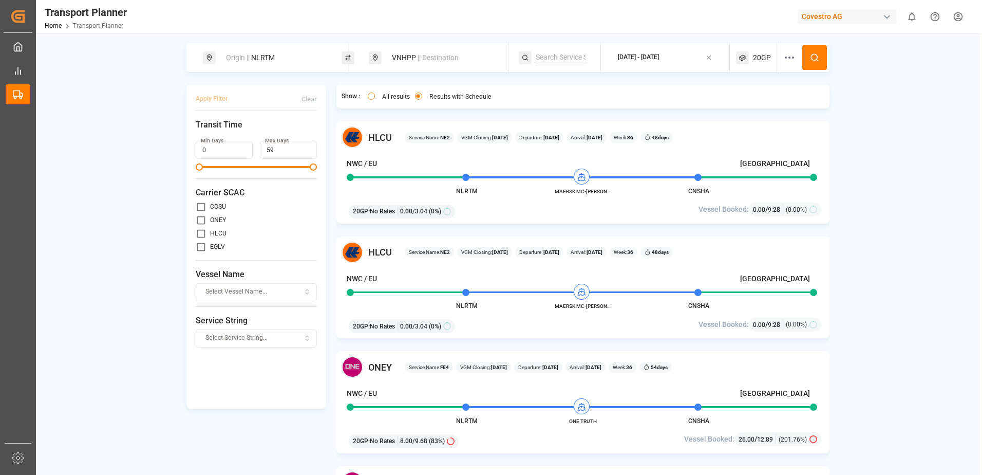
click at [811, 59] on icon at bounding box center [814, 57] width 9 height 9
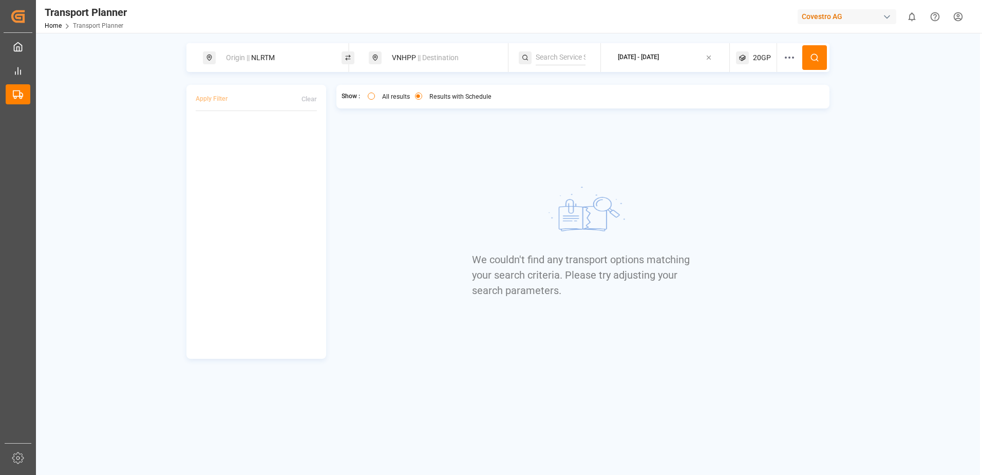
click at [265, 59] on div "Origin || NLRTM" at bounding box center [275, 57] width 111 height 19
drag, startPoint x: 264, startPoint y: 129, endPoint x: 131, endPoint y: 127, distance: 133.1
click at [131, 127] on body "Created by potrace 1.15, written by [PERSON_NAME] [DATE]-[DATE] Created by potr…" at bounding box center [491, 237] width 982 height 475
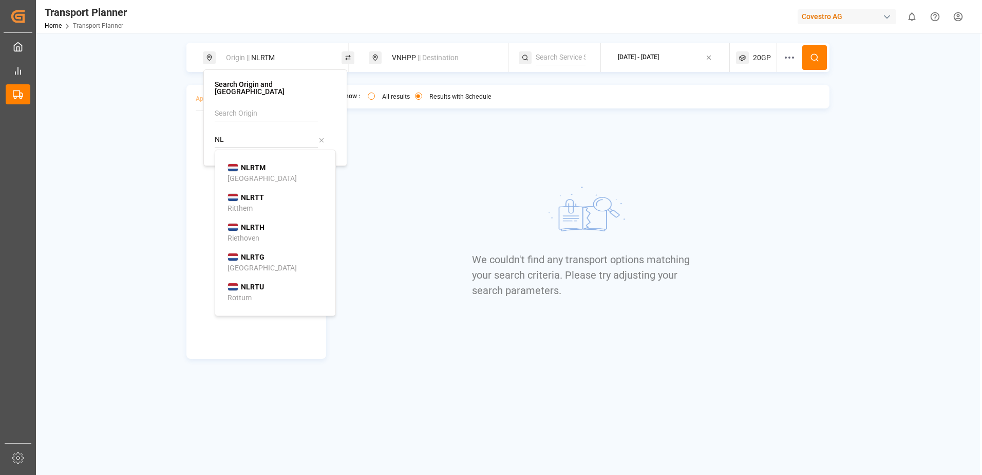
type input "N"
click at [236, 106] on input at bounding box center [266, 113] width 103 height 15
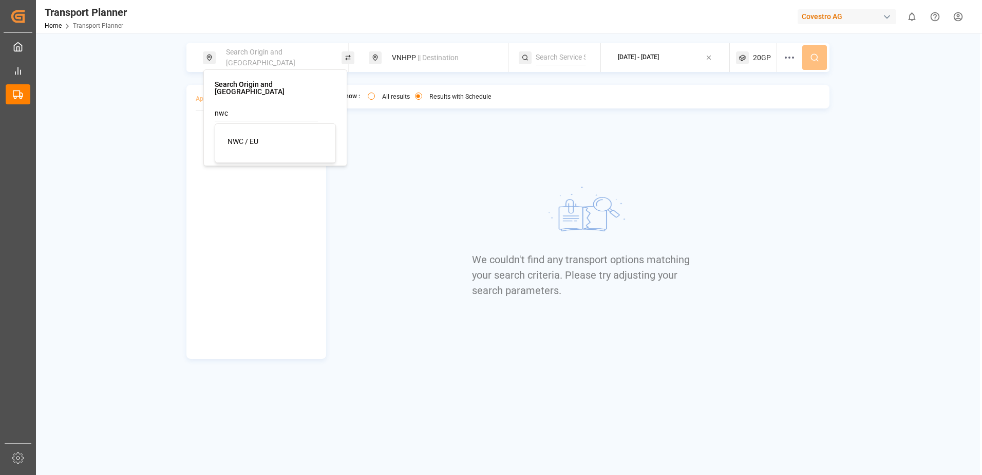
click at [238, 137] on span "NWC / EU" at bounding box center [243, 141] width 31 height 8
type input "NWC / EU"
click at [840, 174] on div "NWC / [GEOGRAPHIC_DATA] || POL VNHPP || Destination [DATE] - [DATE] 20GP Apply …" at bounding box center [508, 200] width 944 height 315
click at [816, 58] on icon at bounding box center [814, 57] width 9 height 9
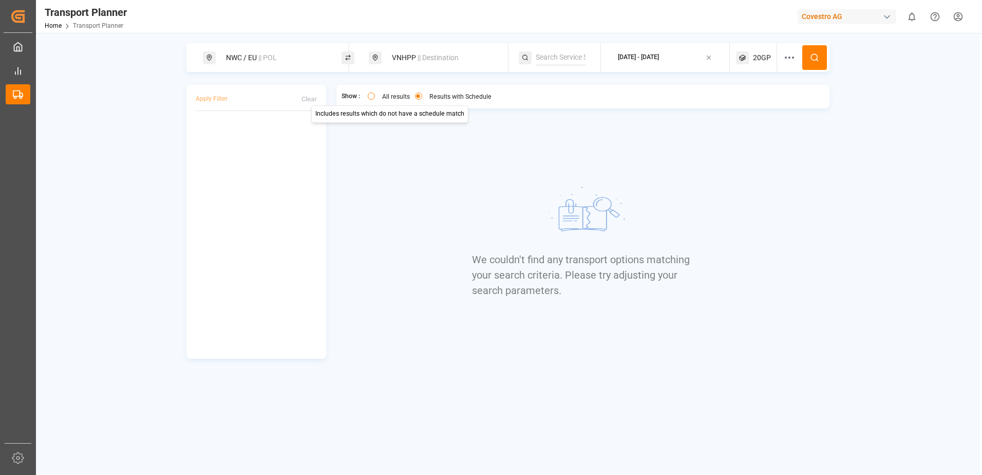
click at [369, 96] on button "All results" at bounding box center [371, 95] width 7 height 7
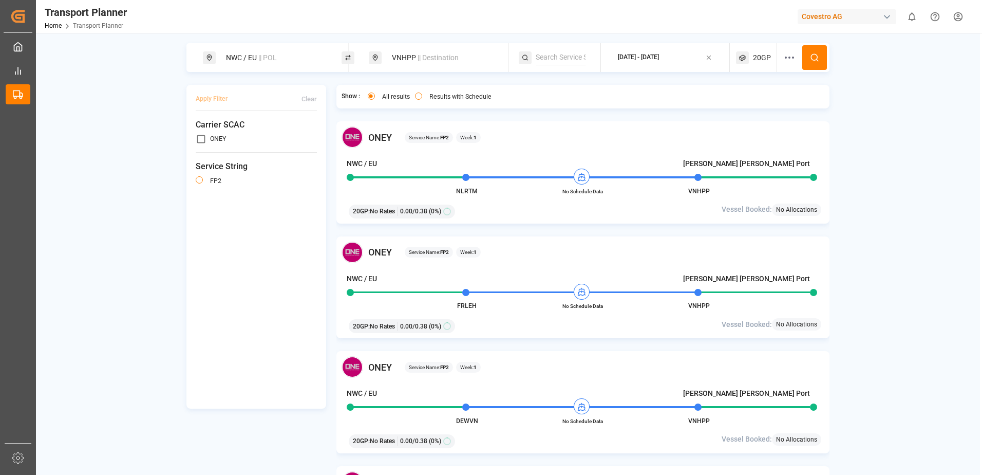
click at [437, 67] on div "VNHPP || Destination" at bounding box center [441, 57] width 111 height 19
drag, startPoint x: 420, startPoint y: 135, endPoint x: 332, endPoint y: 132, distance: 87.4
click at [332, 132] on body "Created by potrace 1.15, written by [PERSON_NAME] [DATE]-[DATE] Created by potr…" at bounding box center [491, 237] width 982 height 475
type input "V"
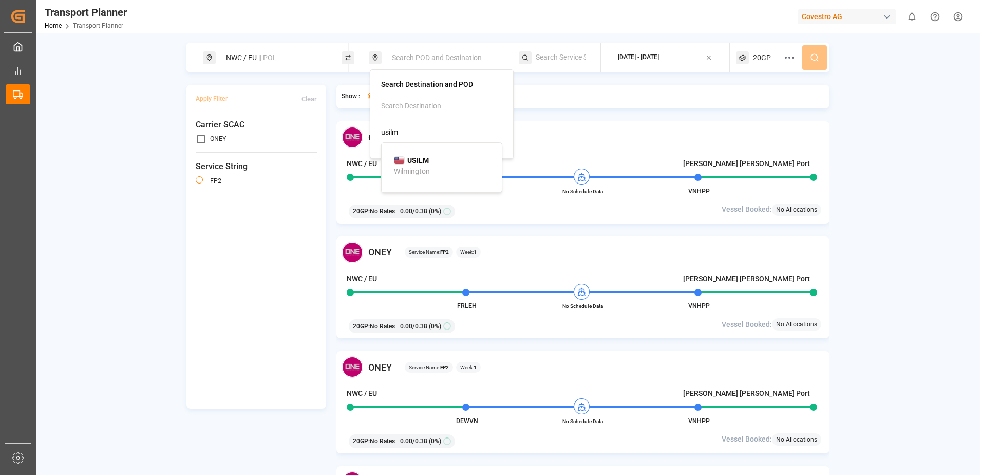
click at [469, 154] on li "USILM Wilmington" at bounding box center [444, 166] width 116 height 30
click at [437, 173] on div "USILM Wilmington" at bounding box center [444, 166] width 100 height 22
type input "USILM"
click at [810, 60] on button at bounding box center [814, 57] width 25 height 25
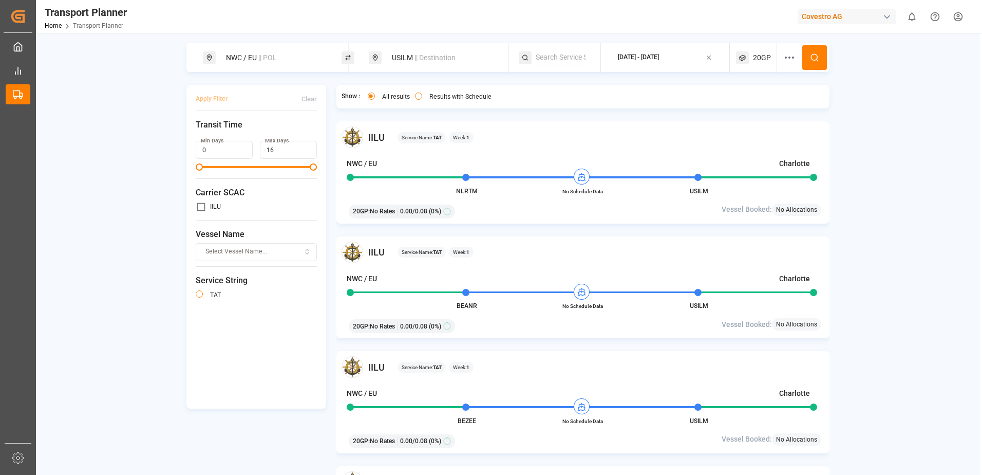
click at [752, 58] on div "20GP" at bounding box center [756, 57] width 41 height 29
click at [764, 106] on circle "button" at bounding box center [761, 107] width 6 height 6
click at [777, 109] on span "Select Container Type..." at bounding box center [747, 106] width 67 height 9
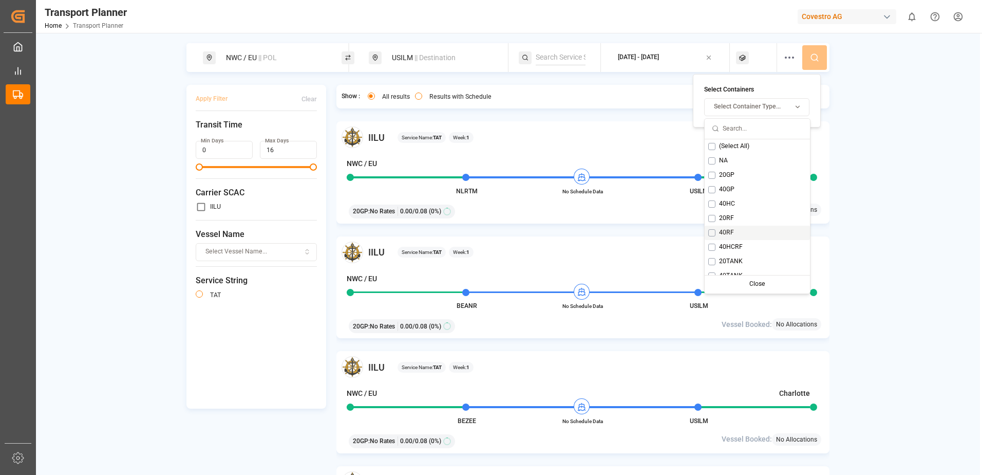
click at [748, 229] on div "40RF" at bounding box center [757, 233] width 105 height 14
click at [750, 248] on span "40HCRF" at bounding box center [741, 246] width 24 height 9
click at [864, 155] on div "NWC / [GEOGRAPHIC_DATA] || POL USILM || Destination [DATE] - [DATE] 40RF Apply …" at bounding box center [508, 272] width 944 height 458
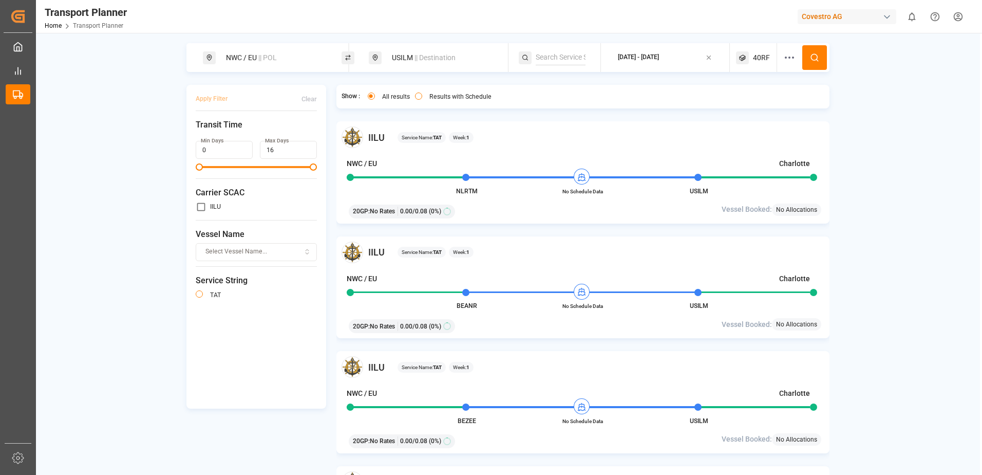
click at [813, 61] on icon at bounding box center [814, 57] width 9 height 9
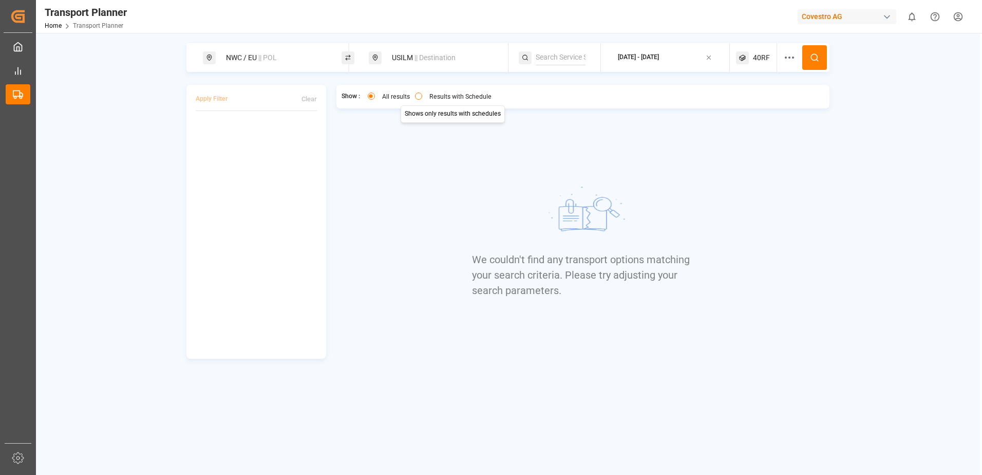
click at [418, 97] on button "Results with Schedule" at bounding box center [418, 95] width 7 height 7
click at [371, 97] on button "All results" at bounding box center [371, 95] width 7 height 7
click at [421, 97] on button "Results with Schedule" at bounding box center [418, 95] width 7 height 7
click at [370, 96] on button "All results" at bounding box center [371, 95] width 7 height 7
click at [442, 55] on span "|| Destination" at bounding box center [435, 57] width 41 height 8
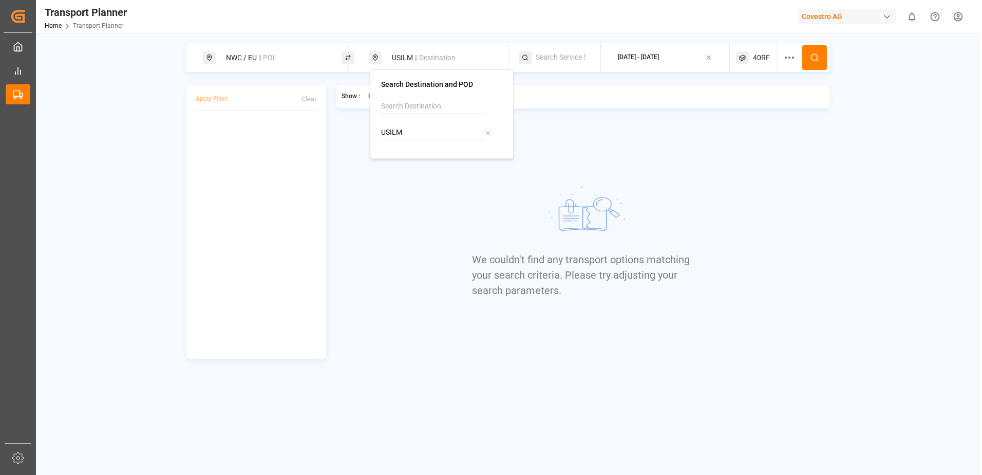
click at [486, 133] on icon at bounding box center [487, 132] width 7 height 7
click at [428, 103] on input at bounding box center [432, 106] width 103 height 15
click at [437, 141] on li "Wilmington" at bounding box center [444, 134] width 116 height 19
click at [439, 131] on div "Wilmington" at bounding box center [444, 134] width 100 height 11
type input "Wilmington"
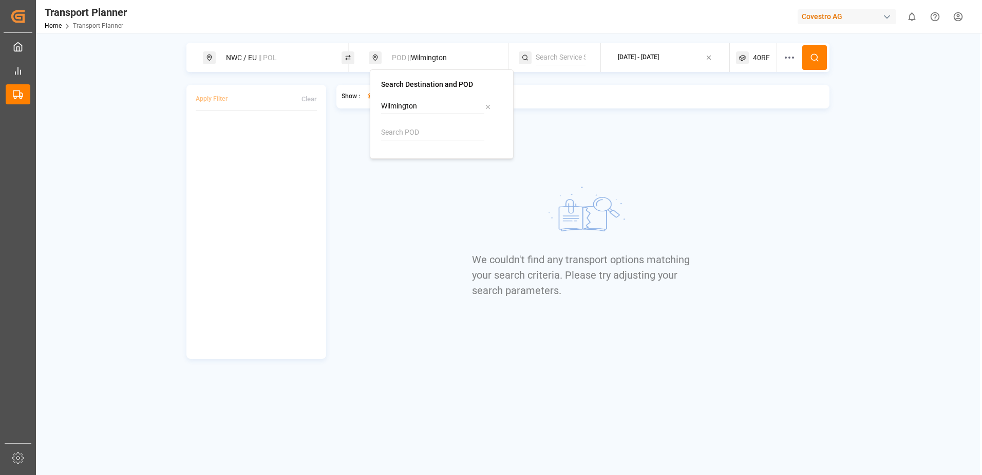
click at [737, 114] on div "Show : All results Results with Schedule We couldn't find any transport options…" at bounding box center [583, 222] width 494 height 274
click at [816, 59] on icon at bounding box center [814, 57] width 9 height 9
click at [421, 95] on button "Results with Schedule" at bounding box center [418, 95] width 7 height 7
click at [756, 54] on span "40RF" at bounding box center [761, 57] width 17 height 11
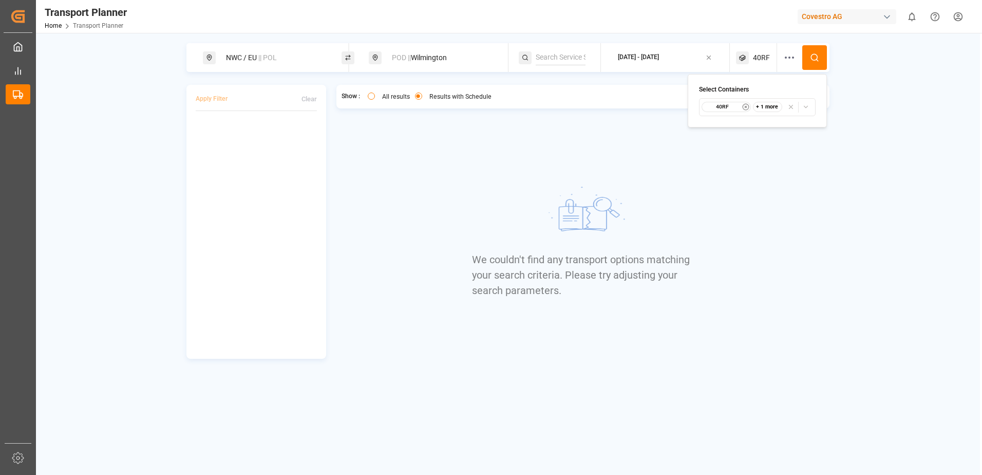
click at [804, 105] on icon "button" at bounding box center [805, 106] width 7 height 7
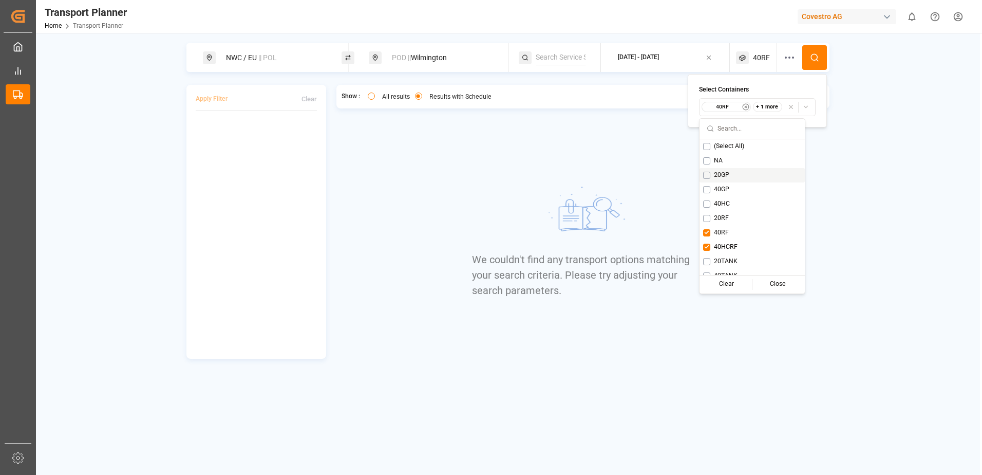
click at [730, 176] on div "20GP" at bounding box center [752, 175] width 105 height 14
drag, startPoint x: 903, startPoint y: 151, endPoint x: 825, endPoint y: 89, distance: 99.8
click at [901, 150] on div "NWC / EU || POL POD || [GEOGRAPHIC_DATA] [DATE] - [DATE] 40RF Apply Filter Clea…" at bounding box center [508, 200] width 944 height 315
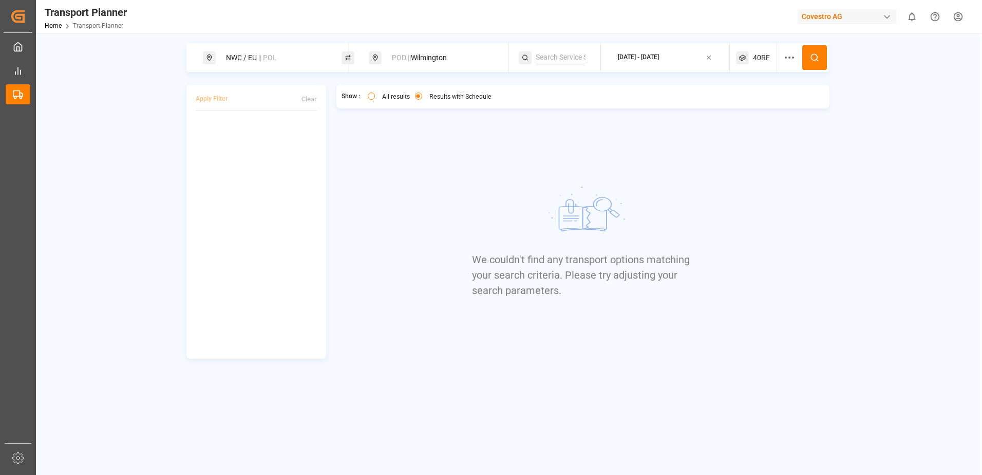
click at [813, 59] on icon at bounding box center [814, 57] width 9 height 9
click at [419, 60] on div "POD || [GEOGRAPHIC_DATA]" at bounding box center [441, 57] width 111 height 19
click at [488, 105] on icon at bounding box center [487, 106] width 7 height 7
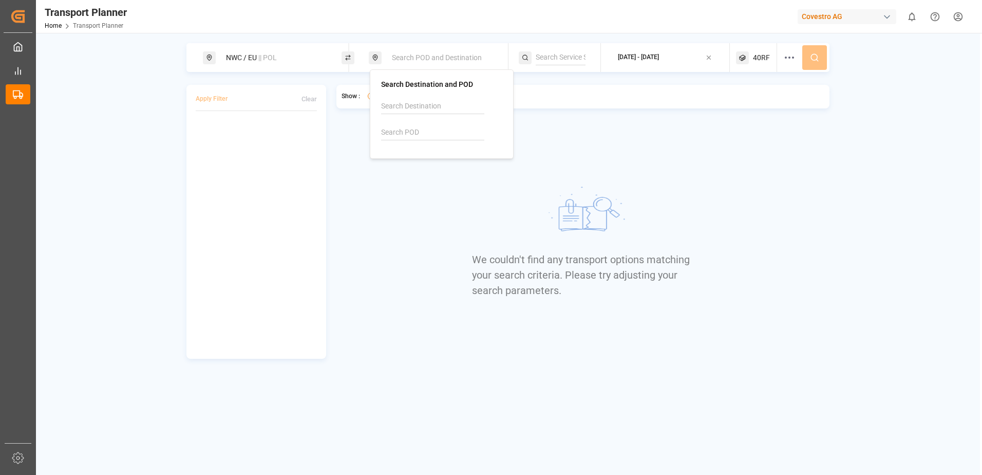
click at [432, 131] on input at bounding box center [432, 132] width 103 height 15
click at [396, 170] on div "Wilmington" at bounding box center [412, 171] width 36 height 11
type input "USILM"
click at [712, 153] on div "Show : All results Results with Schedule We couldn't find any transport options…" at bounding box center [583, 222] width 494 height 274
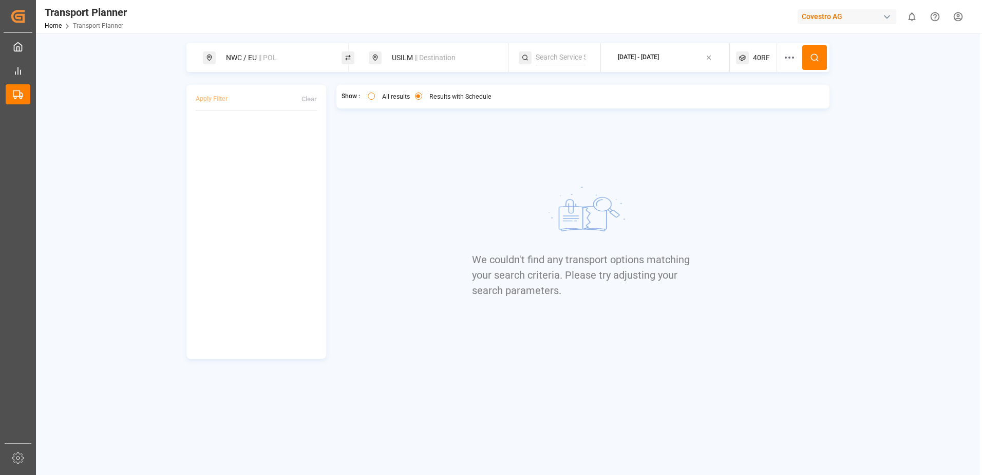
click at [815, 59] on icon at bounding box center [814, 57] width 9 height 9
click at [370, 97] on button "All results" at bounding box center [371, 95] width 7 height 7
drag, startPoint x: 812, startPoint y: 222, endPoint x: 784, endPoint y: 125, distance: 101.6
click at [812, 222] on div "Show : All results Results with Schedule We couldn't find any transport options…" at bounding box center [583, 222] width 494 height 274
click at [759, 52] on span "40RF" at bounding box center [761, 57] width 17 height 11
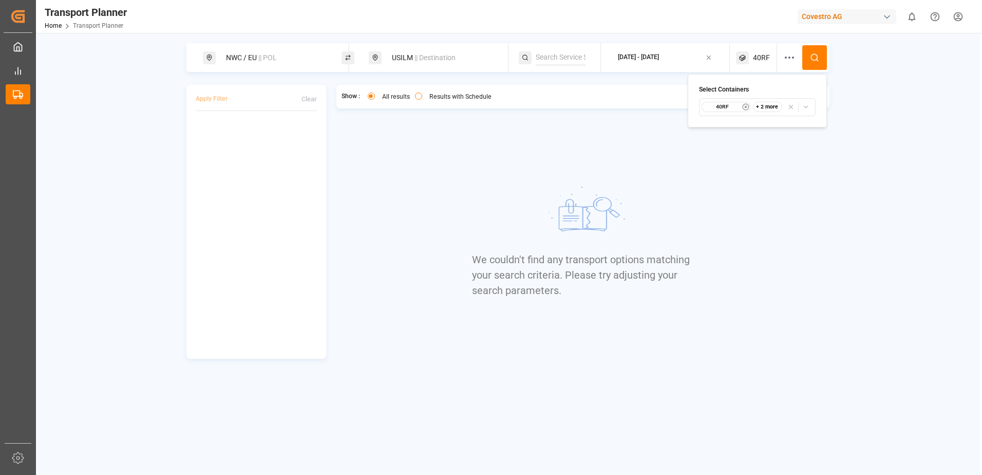
click at [807, 105] on icon "button" at bounding box center [805, 106] width 7 height 7
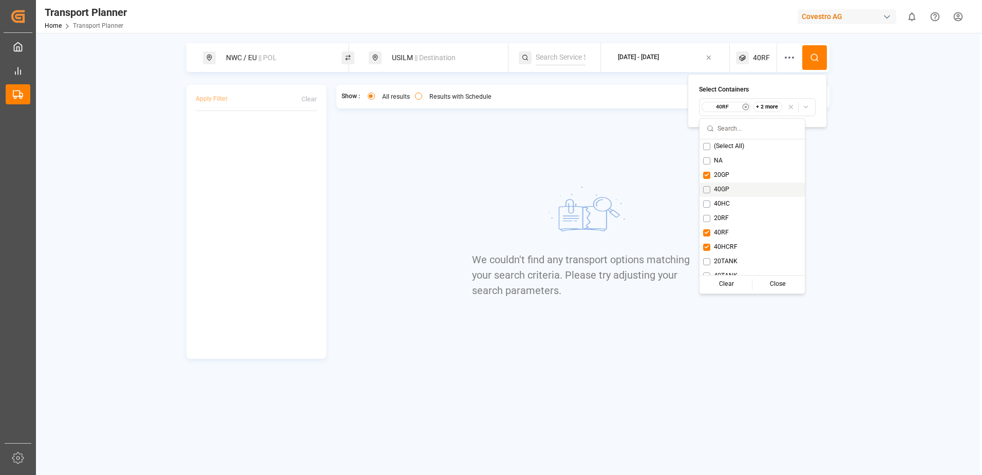
click at [737, 191] on div "40GP" at bounding box center [752, 189] width 105 height 14
click at [736, 202] on div "40HC" at bounding box center [752, 204] width 105 height 14
drag, startPoint x: 737, startPoint y: 214, endPoint x: 758, endPoint y: 234, distance: 29.1
click at [738, 215] on div "20RF" at bounding box center [752, 218] width 105 height 14
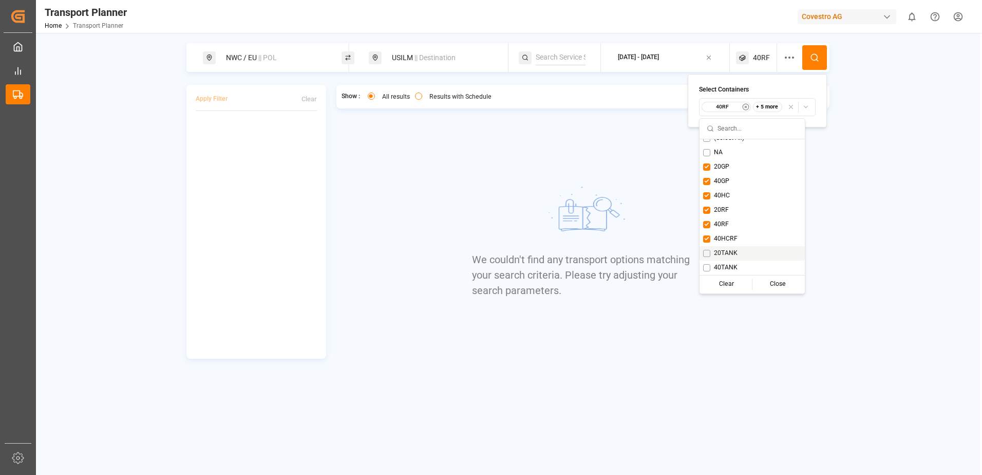
drag, startPoint x: 865, startPoint y: 221, endPoint x: 858, endPoint y: 154, distance: 67.7
click at [865, 216] on div "NWC / [GEOGRAPHIC_DATA] || POL USILM || Destination [DATE] - [DATE] 40RF Apply …" at bounding box center [508, 200] width 944 height 315
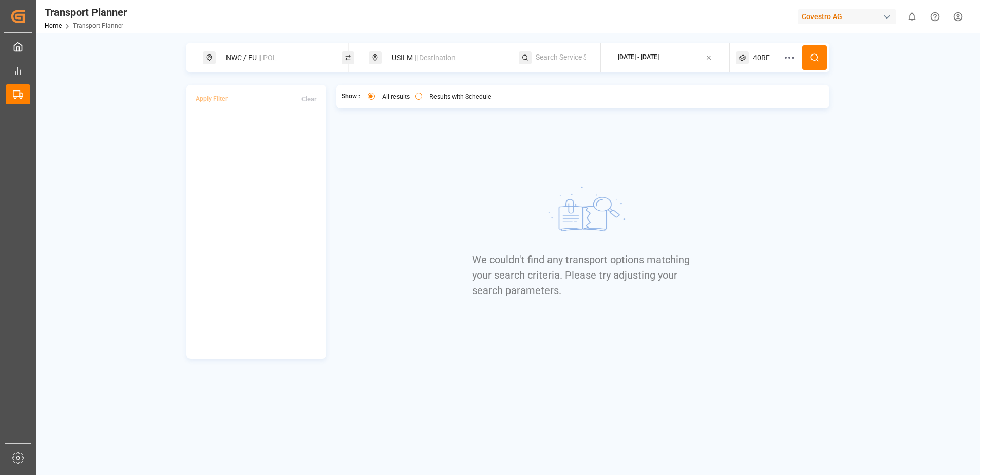
click at [810, 58] on icon at bounding box center [814, 57] width 9 height 9
click at [419, 98] on button "Results with Schedule" at bounding box center [418, 95] width 7 height 7
click at [456, 57] on span "|| Destination" at bounding box center [435, 57] width 41 height 8
click at [489, 131] on icon at bounding box center [487, 132] width 7 height 7
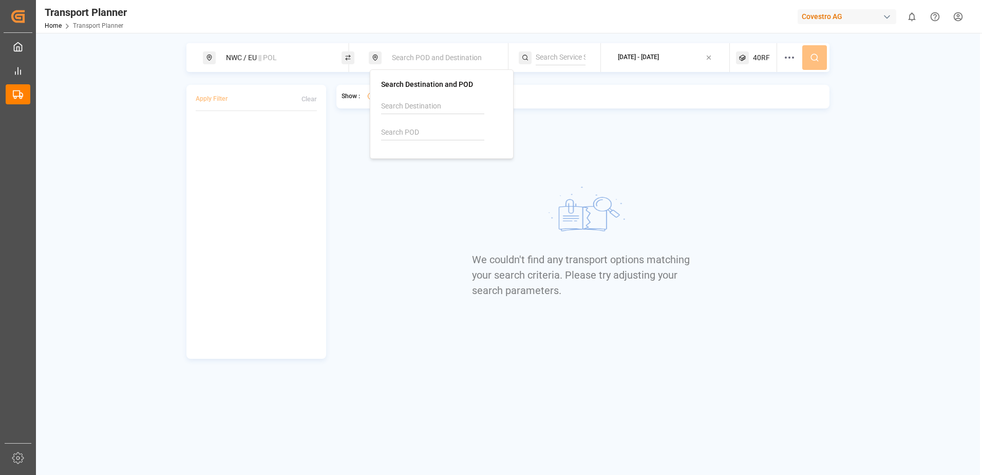
click at [432, 100] on input at bounding box center [432, 106] width 103 height 15
click at [429, 130] on span "Wilmington" at bounding box center [412, 134] width 36 height 8
type input "Wilmington"
click at [674, 165] on div "We couldn't find any transport options matching your search criteria. Please tr…" at bounding box center [583, 239] width 222 height 237
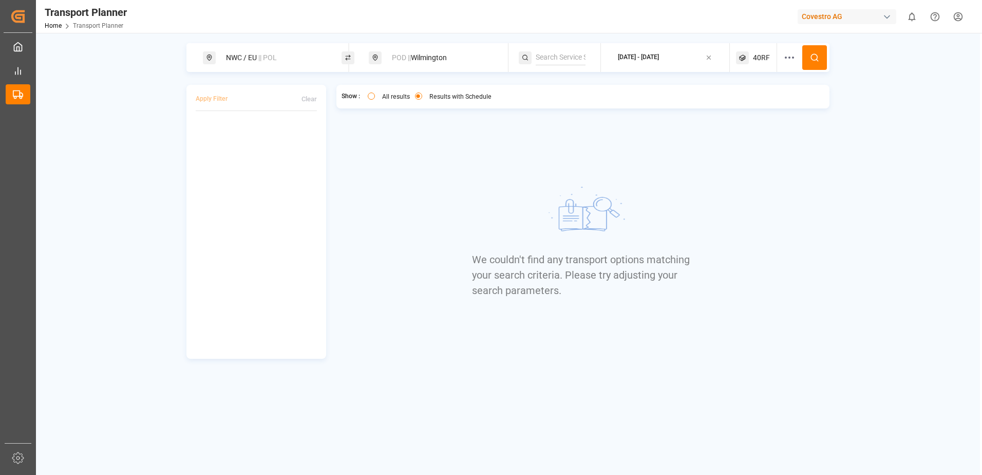
click at [766, 60] on span "40RF" at bounding box center [761, 57] width 17 height 11
click at [807, 109] on icon "button" at bounding box center [805, 106] width 7 height 7
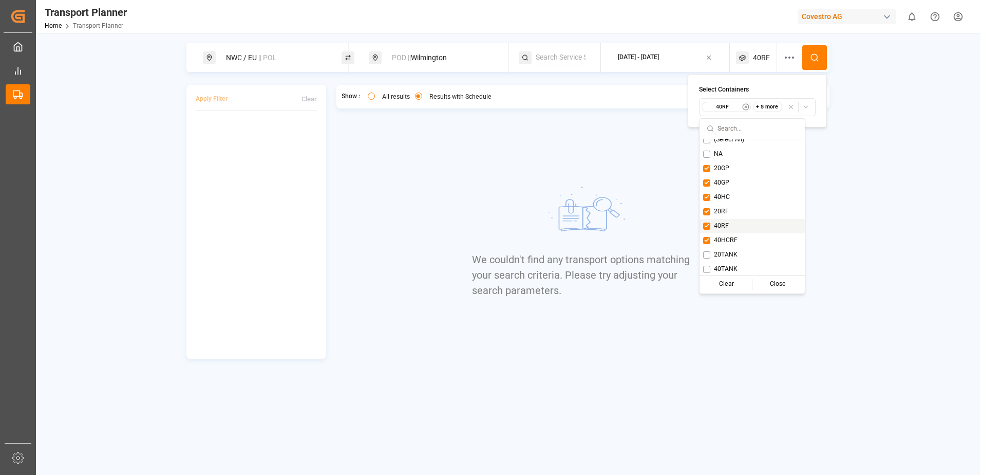
scroll to position [8, 0]
drag, startPoint x: 844, startPoint y: 230, endPoint x: 845, endPoint y: 200, distance: 29.8
click at [844, 229] on div "NWC / EU || POL POD || [GEOGRAPHIC_DATA] [DATE] - [DATE] 40RF Apply Filter Clea…" at bounding box center [508, 200] width 944 height 315
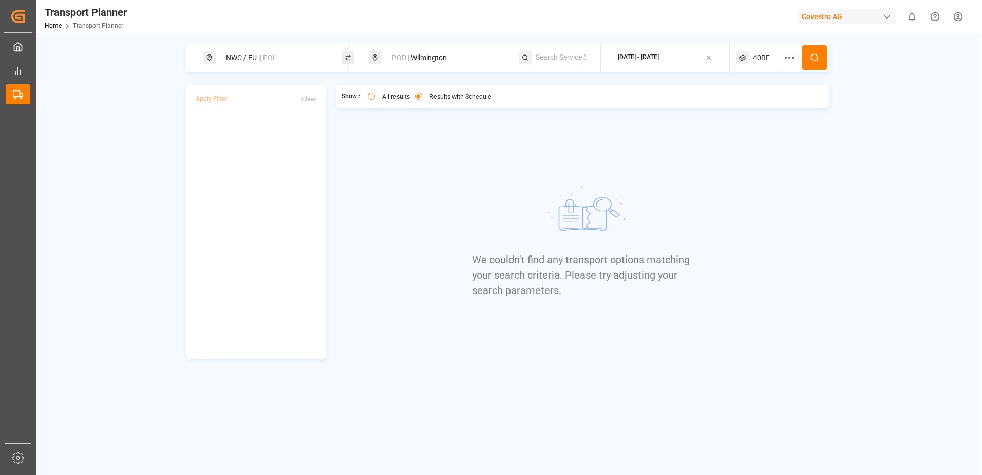
click at [818, 54] on icon at bounding box center [814, 57] width 9 height 9
click at [366, 97] on div "All results Includes results which do not have a schedule match Includes result…" at bounding box center [428, 96] width 137 height 13
click at [369, 98] on button "All results" at bounding box center [371, 95] width 7 height 7
